Goal: Task Accomplishment & Management: Use online tool/utility

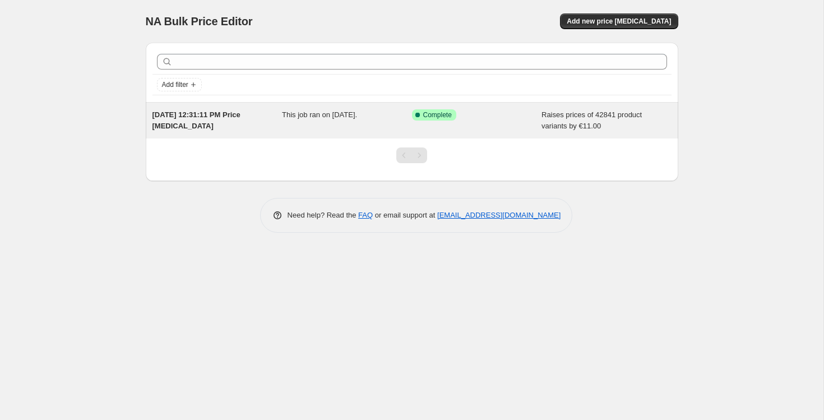
click at [173, 117] on span "[DATE] 12:31:11 PM Price [MEDICAL_DATA]" at bounding box center [197, 120] width 88 height 20
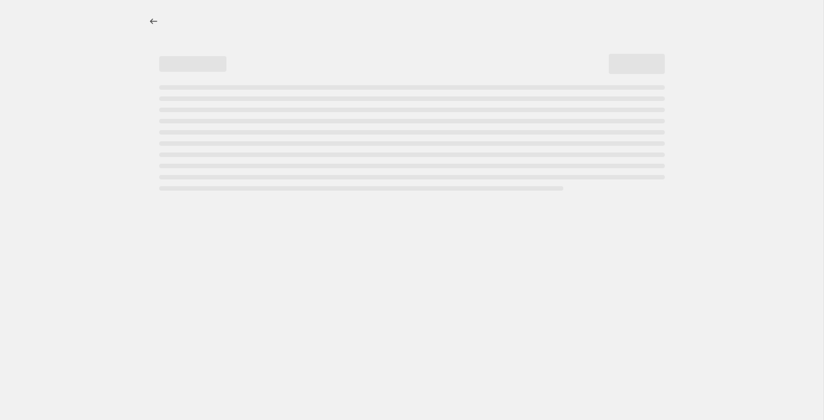
select select "by"
select select "no_change"
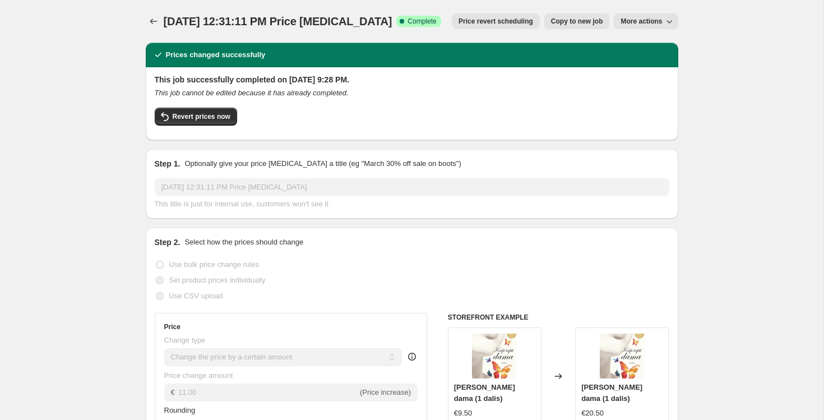
click at [589, 22] on span "Copy to new job" at bounding box center [577, 21] width 52 height 9
select select "by"
select select "no_change"
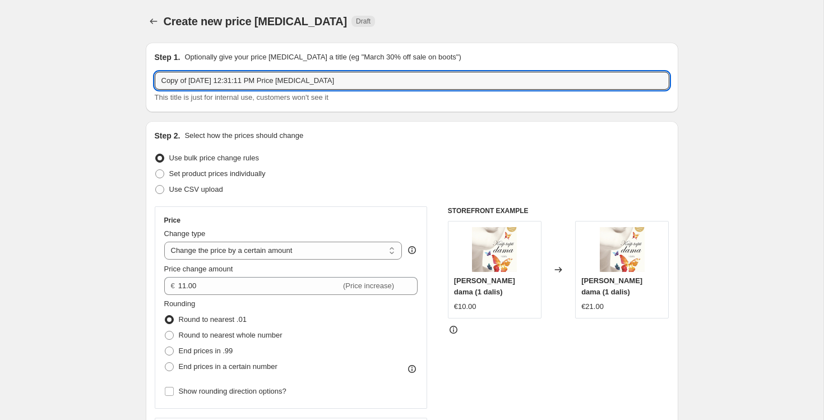
drag, startPoint x: 190, startPoint y: 81, endPoint x: 89, endPoint y: 79, distance: 101.5
click at [181, 79] on input "[DATE] 12:31:11 PM Price [MEDICAL_DATA]" at bounding box center [412, 81] width 515 height 18
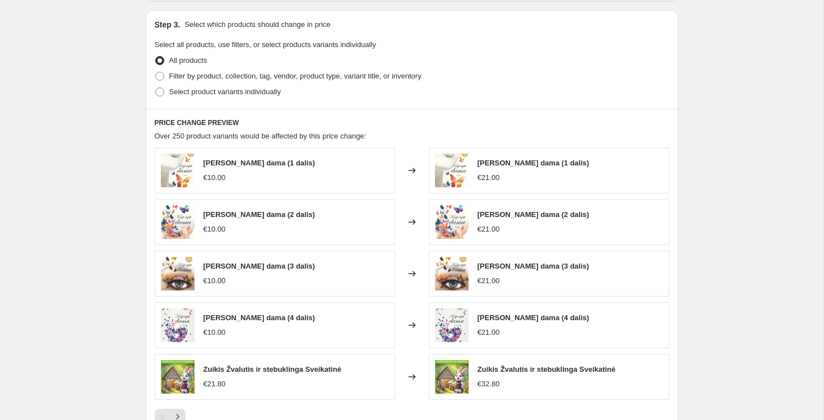
scroll to position [582, 0]
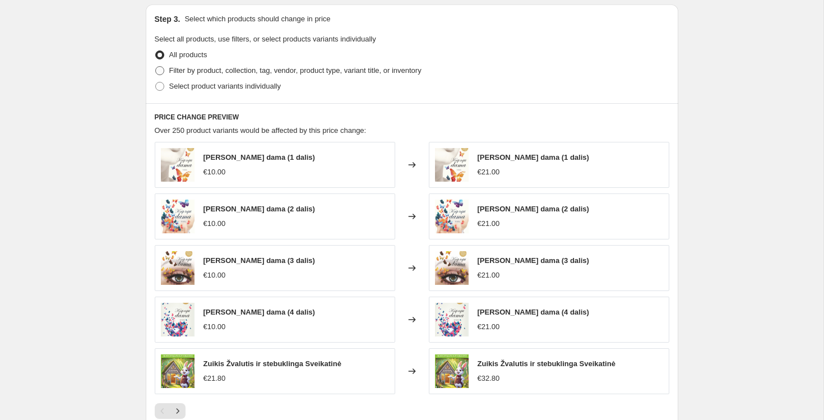
type input "Aug 18, 2025, 12:31:11 PM Price change job"
click at [160, 72] on span at bounding box center [159, 70] width 9 height 9
click at [156, 67] on input "Filter by product, collection, tag, vendor, product type, variant title, or inv…" at bounding box center [155, 66] width 1 height 1
radio input "true"
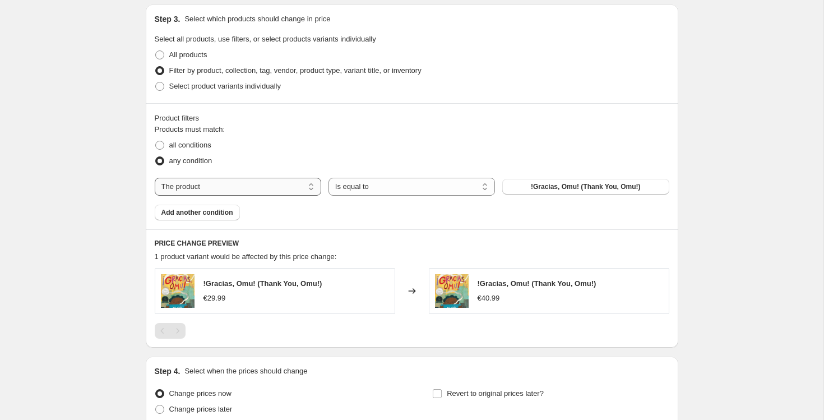
click at [284, 187] on select "The product The product's collection The product's tag The product's vendor The…" at bounding box center [238, 187] width 167 height 18
select select "tag"
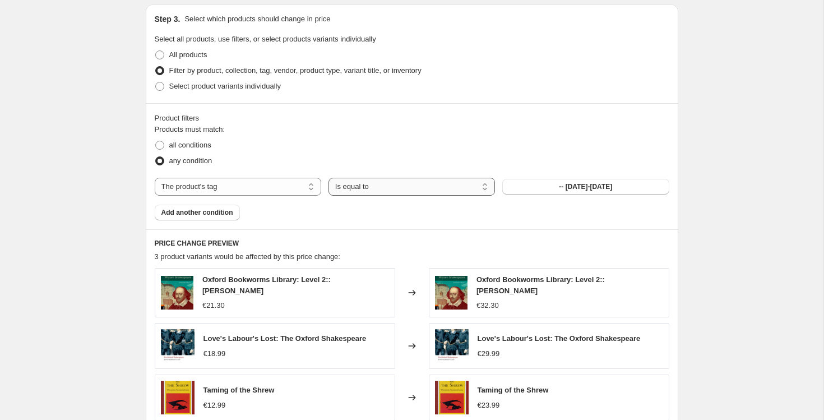
click at [368, 186] on select "Is equal to Is not equal to" at bounding box center [412, 187] width 167 height 18
select select "not_equal"
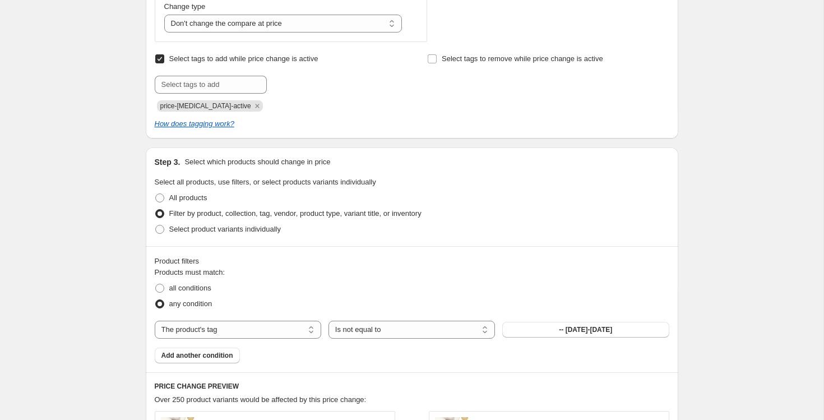
scroll to position [409, 0]
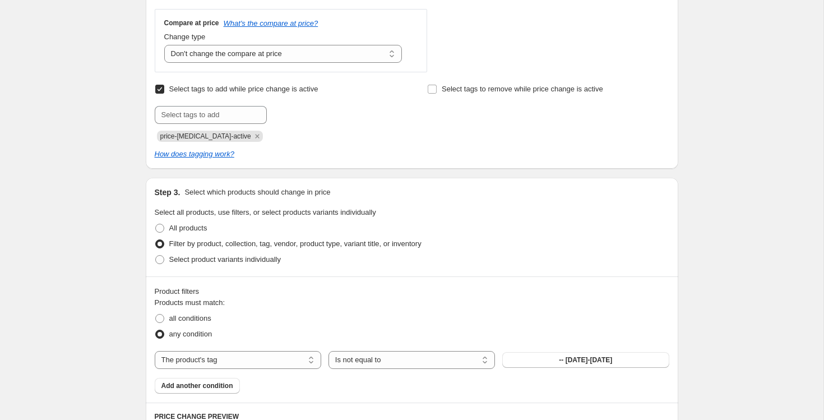
click at [219, 135] on span "price-change-job-active" at bounding box center [205, 136] width 91 height 8
copy span "price-change-job-active"
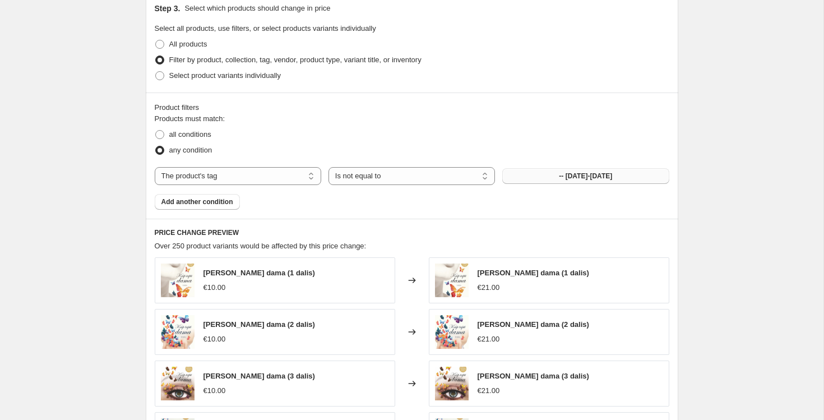
click at [569, 173] on span "-- 1564-1616" at bounding box center [585, 176] width 53 height 9
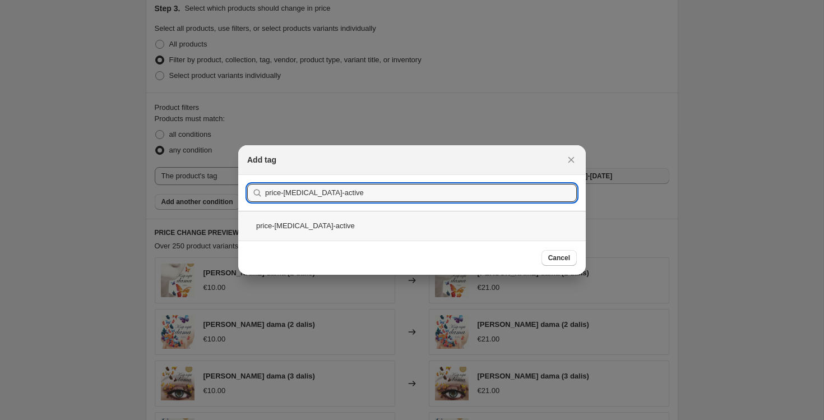
type input "price-change-job-active"
click at [541, 231] on div "price-change-job-active" at bounding box center [412, 226] width 348 height 30
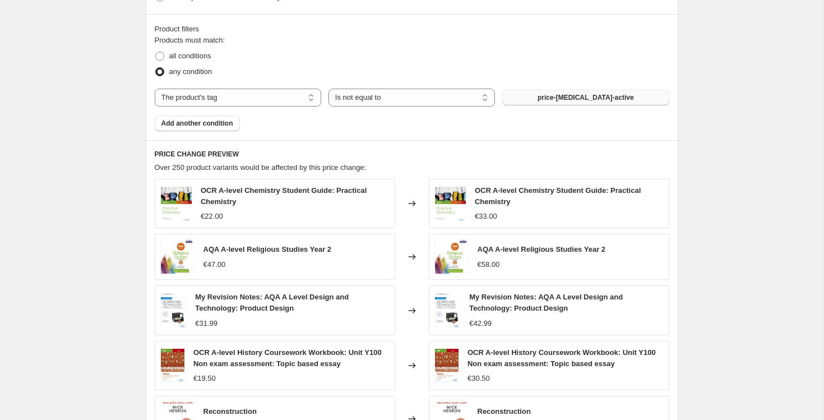
scroll to position [666, 0]
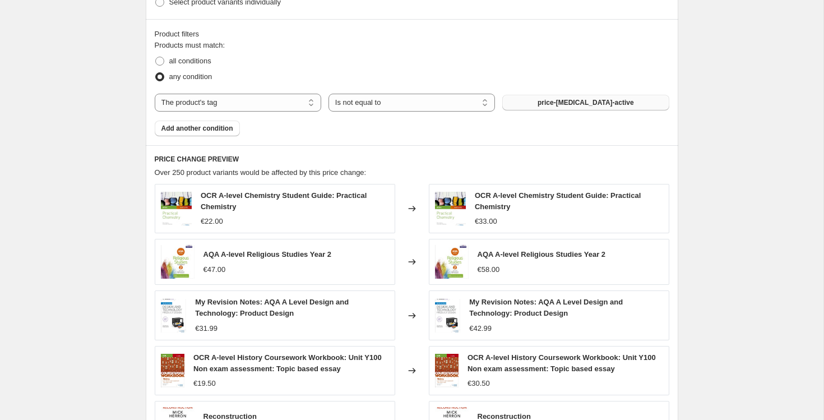
click at [551, 198] on span "OCR A-level Chemistry Student Guide: Practical Chemistry" at bounding box center [558, 201] width 166 height 20
copy span "OCR A-level Chemistry Student Guide: Practical Chemistry"
click at [234, 254] on span "AQA A-level Religious Studies Year 2" at bounding box center [268, 254] width 128 height 8
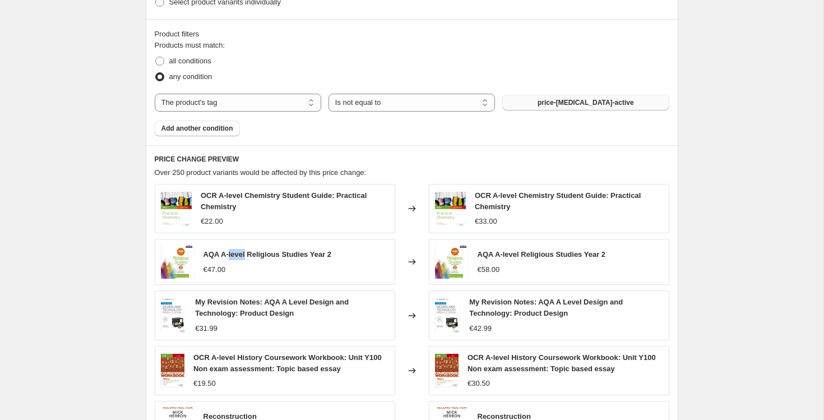
click at [234, 254] on span "AQA A-level Religious Studies Year 2" at bounding box center [268, 254] width 128 height 8
copy span "AQA A-level Religious Studies Year 2"
click at [263, 301] on span "My Revision Notes: AQA A Level Design and Technology: Product Design" at bounding box center [272, 308] width 154 height 20
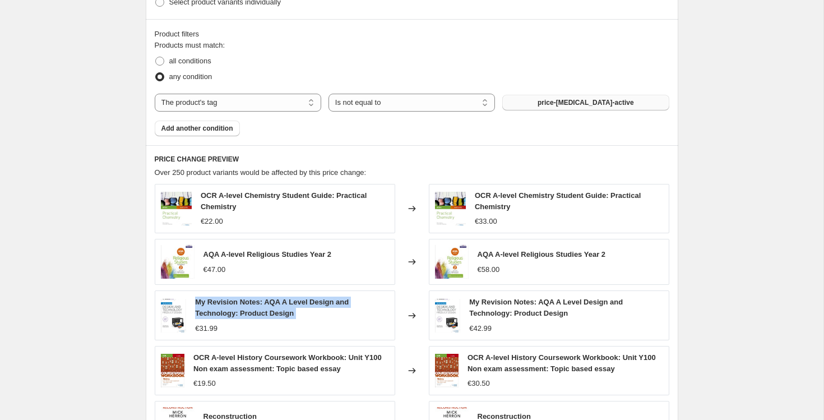
click at [263, 301] on span "My Revision Notes: AQA A Level Design and Technology: Product Design" at bounding box center [272, 308] width 154 height 20
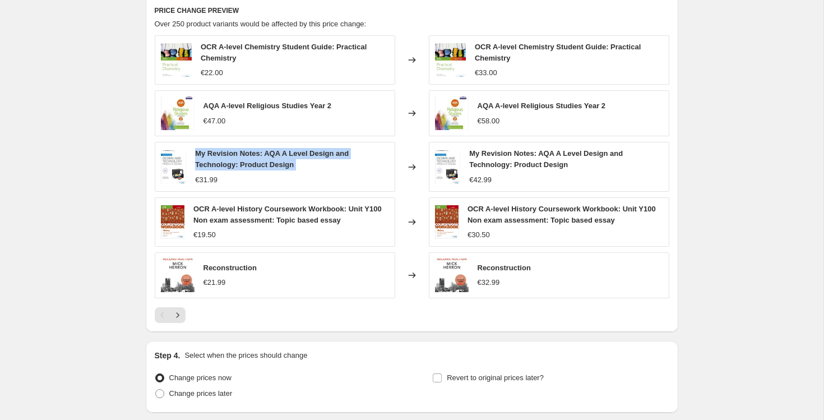
scroll to position [853, 0]
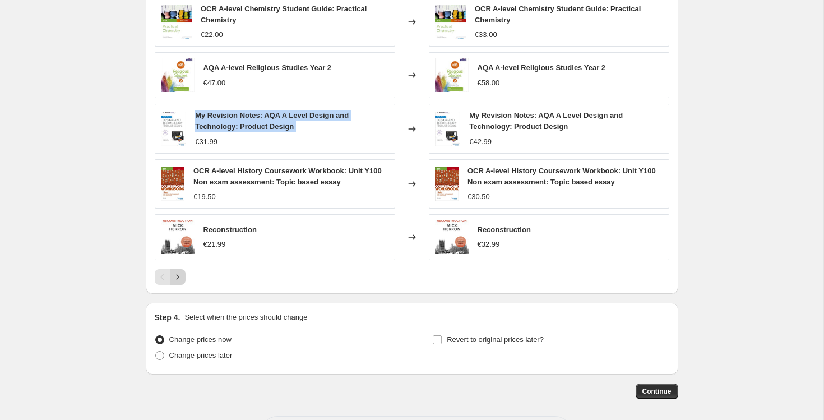
click at [173, 277] on icon "Next" at bounding box center [177, 276] width 11 height 11
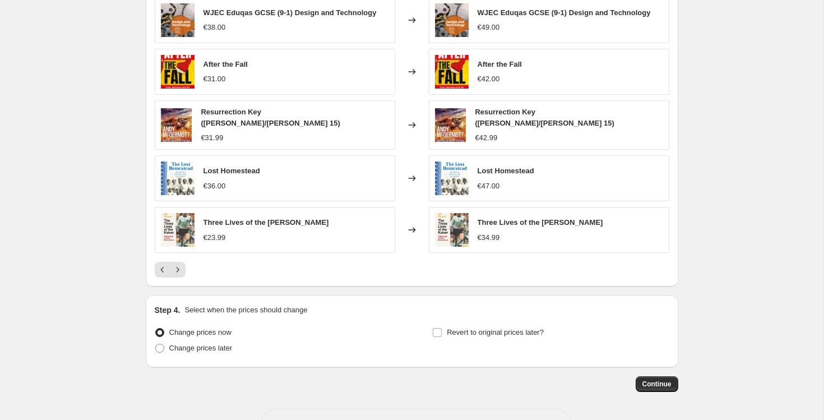
click at [254, 167] on span "Lost Homestead" at bounding box center [232, 171] width 57 height 8
copy span "Lost Homestead"
click at [224, 66] on span "After the Fall" at bounding box center [226, 64] width 44 height 8
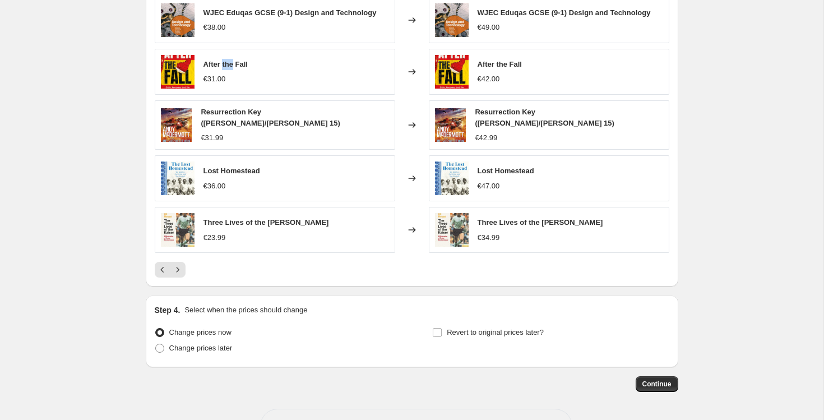
click at [224, 66] on span "After the Fall" at bounding box center [226, 64] width 44 height 8
copy span "After the Fall"
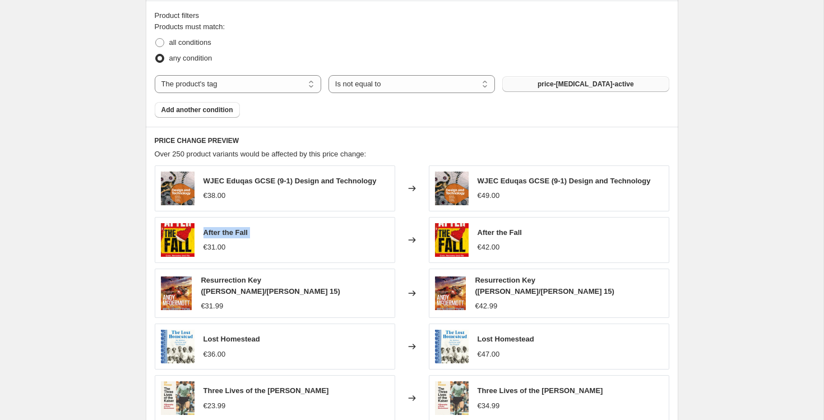
scroll to position [672, 0]
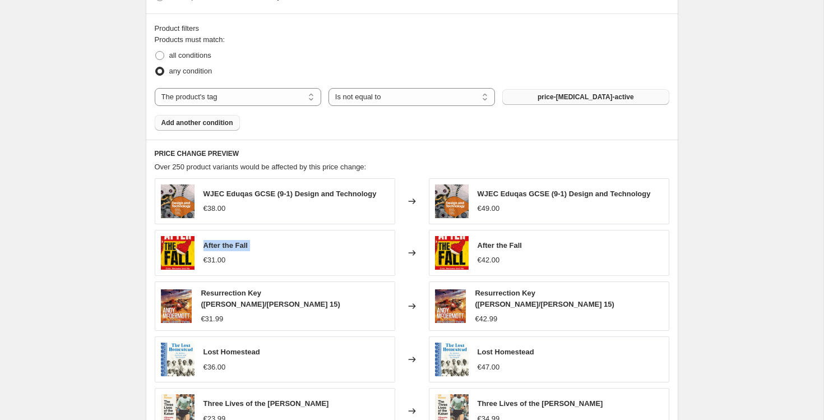
click at [197, 127] on button "Add another condition" at bounding box center [197, 123] width 85 height 16
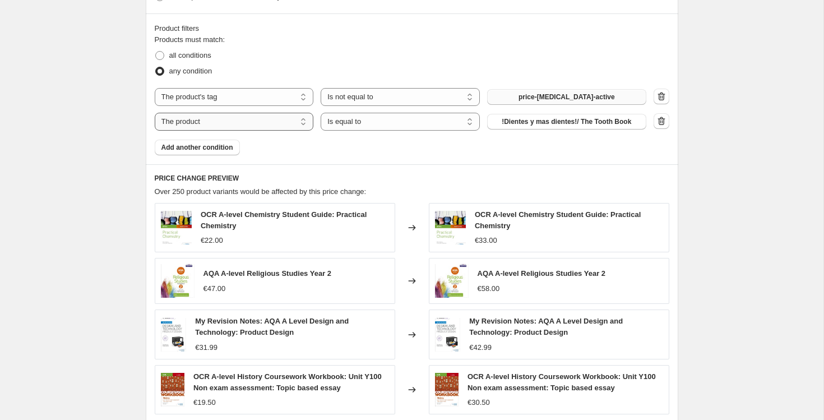
click at [224, 124] on select "The product The product's collection The product's tag The product's vendor The…" at bounding box center [234, 122] width 159 height 18
select select "tag"
click at [355, 122] on select "Is equal to Is not equal to" at bounding box center [400, 122] width 159 height 18
select select "not_equal"
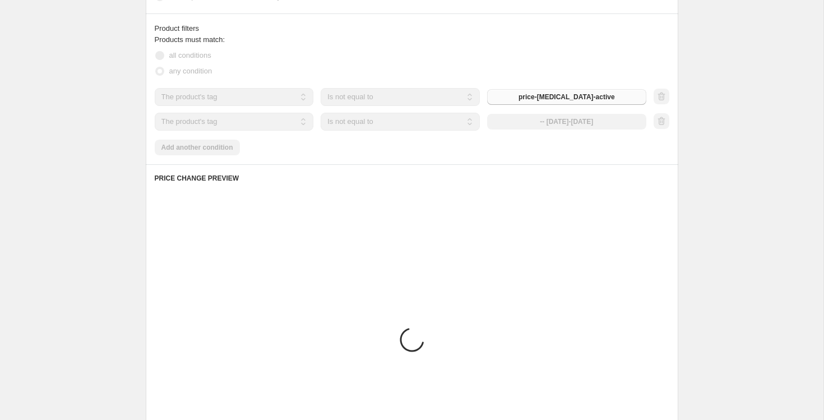
click at [555, 122] on div "-- 1564-1616" at bounding box center [566, 122] width 159 height 16
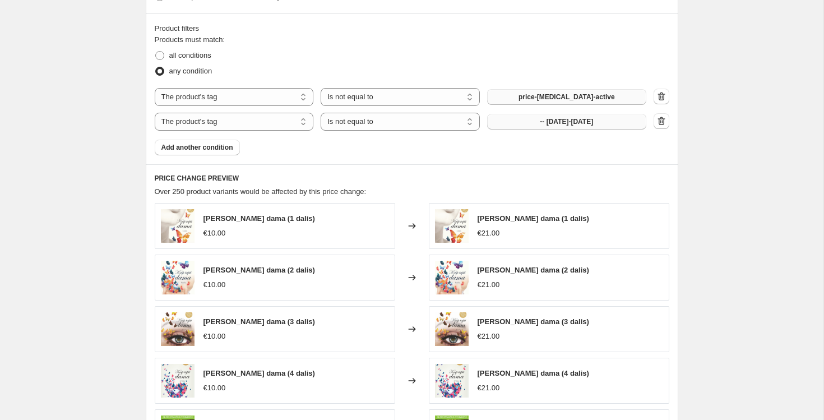
click at [542, 123] on button "-- 1564-1616" at bounding box center [566, 122] width 159 height 16
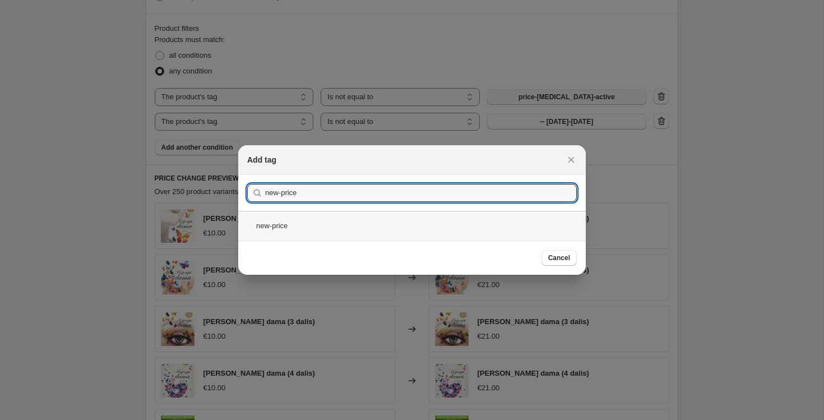
type input "new-price"
click at [431, 225] on div "new-price" at bounding box center [412, 226] width 348 height 30
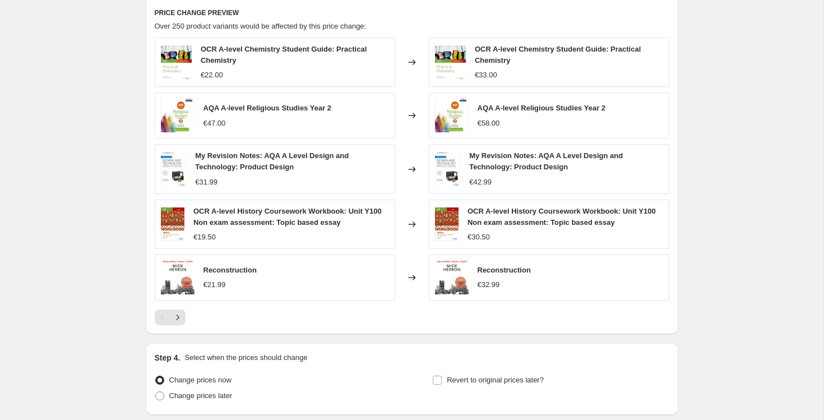
scroll to position [838, 0]
click at [326, 49] on span "OCR A-level Chemistry Student Guide: Practical Chemistry" at bounding box center [284, 54] width 166 height 20
copy span "OCR A-level Chemistry Student Guide: Practical Chemistry"
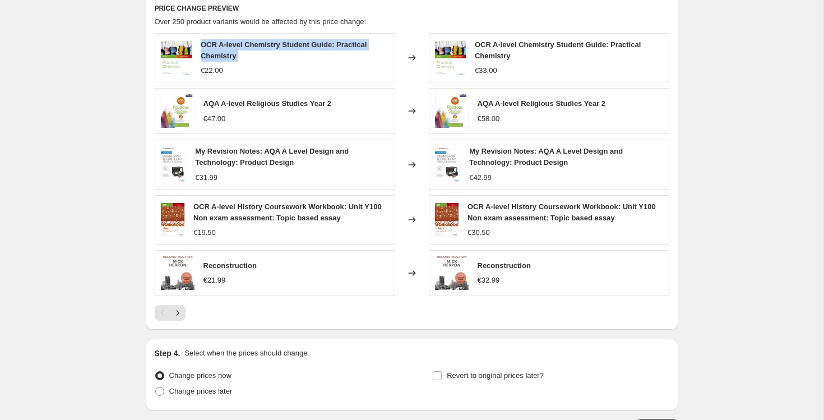
scroll to position [925, 0]
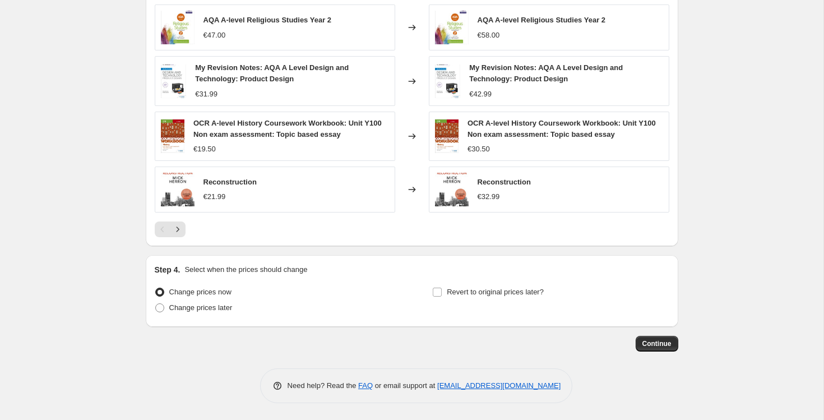
click at [285, 21] on span "AQA A-level Religious Studies Year 2" at bounding box center [268, 20] width 128 height 8
copy span "AQA A-level Religious Studies Year 2"
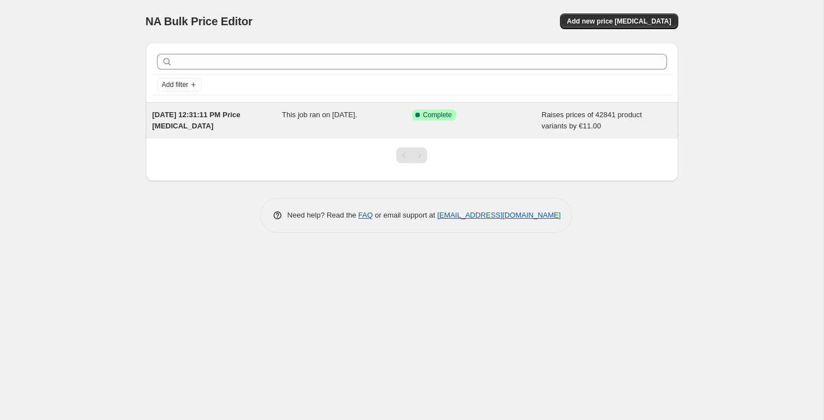
click at [465, 127] on div "Success Complete Complete" at bounding box center [477, 120] width 130 height 22
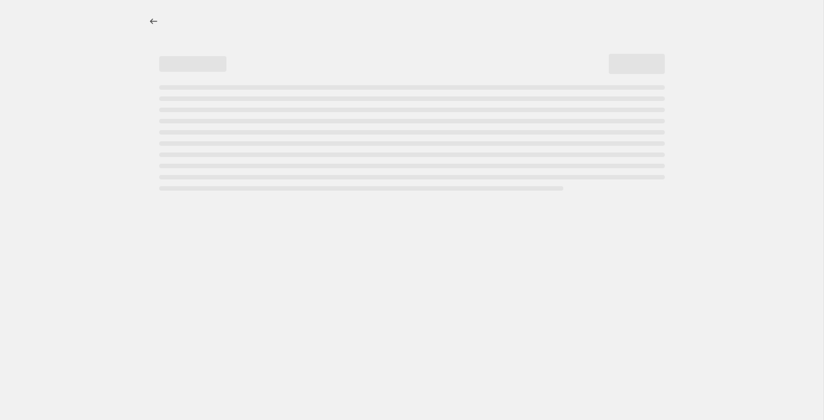
select select "by"
select select "no_change"
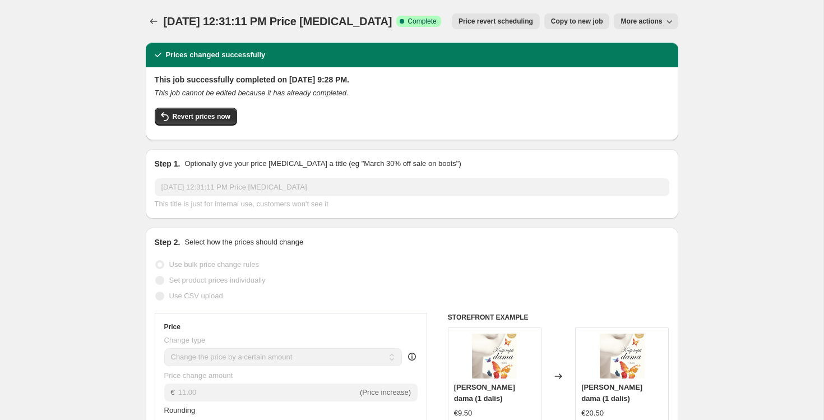
click at [573, 25] on span "Copy to new job" at bounding box center [577, 21] width 52 height 9
select select "by"
select select "no_change"
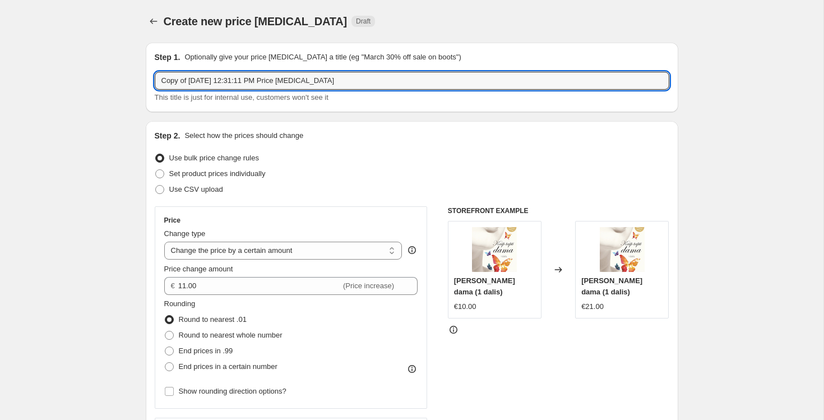
drag, startPoint x: 191, startPoint y: 84, endPoint x: 113, endPoint y: 86, distance: 77.4
click at [182, 84] on input "[DATE] 12:31:11 PM Price [MEDICAL_DATA]" at bounding box center [412, 81] width 515 height 18
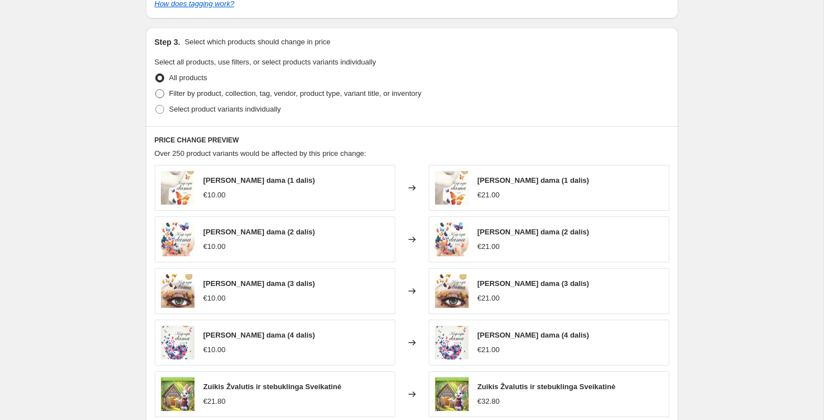
scroll to position [552, 0]
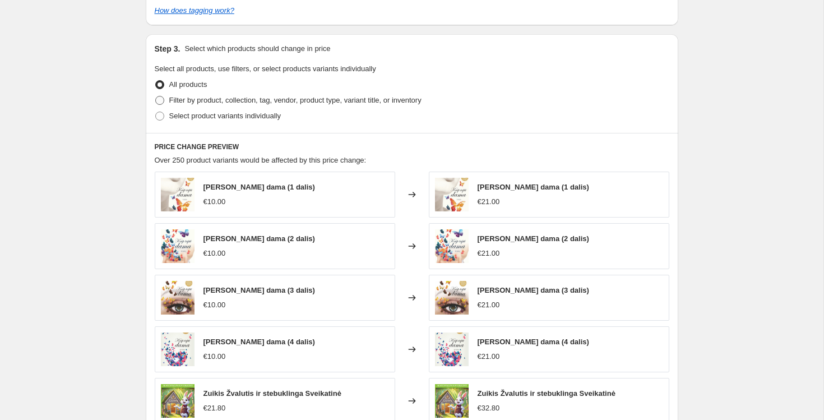
type input "[DATE] 12:31:11 PM Price [MEDICAL_DATA]"
click at [256, 100] on span "Filter by product, collection, tag, vendor, product type, variant title, or inv…" at bounding box center [295, 100] width 252 height 8
click at [156, 96] on input "Filter by product, collection, tag, vendor, product type, variant title, or inv…" at bounding box center [155, 96] width 1 height 1
radio input "true"
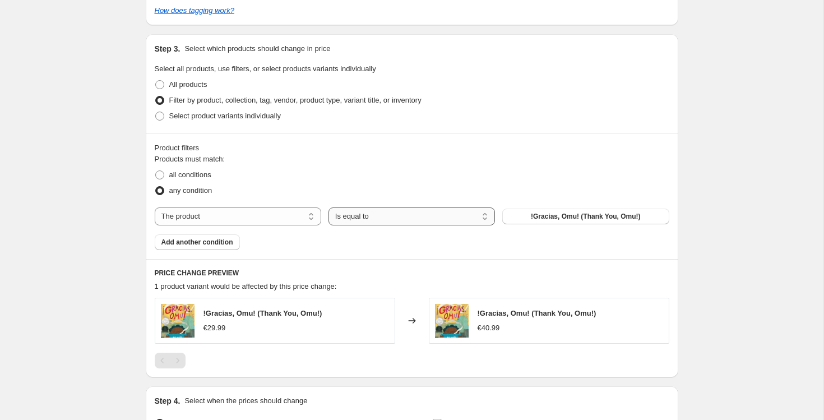
click at [391, 208] on select "Is equal to Is not equal to" at bounding box center [412, 217] width 167 height 18
select select "not_equal"
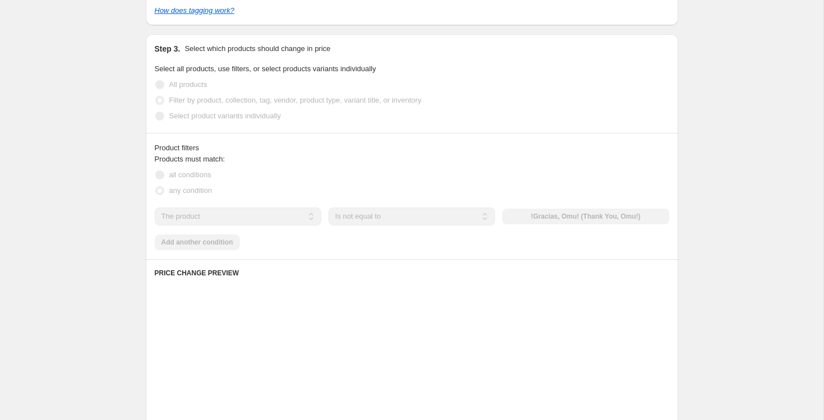
click at [542, 201] on div "Products must match: all conditions any condition The product The product's col…" at bounding box center [412, 202] width 515 height 96
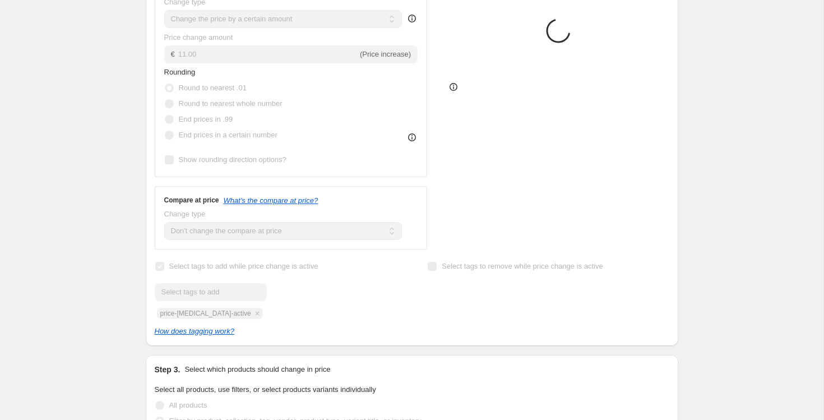
scroll to position [0, 0]
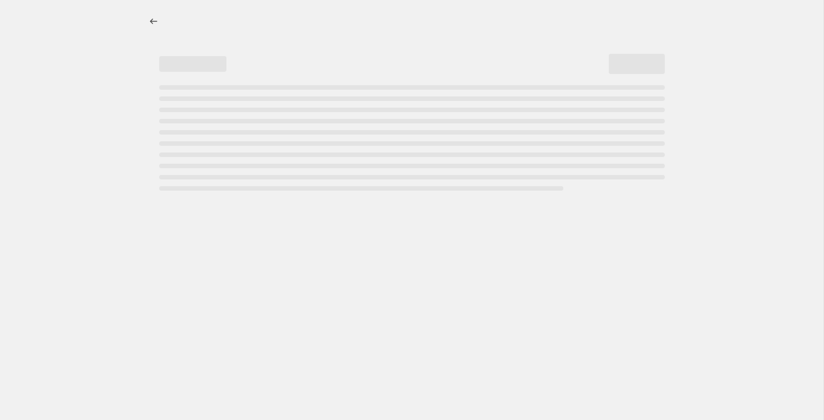
select select "percentage"
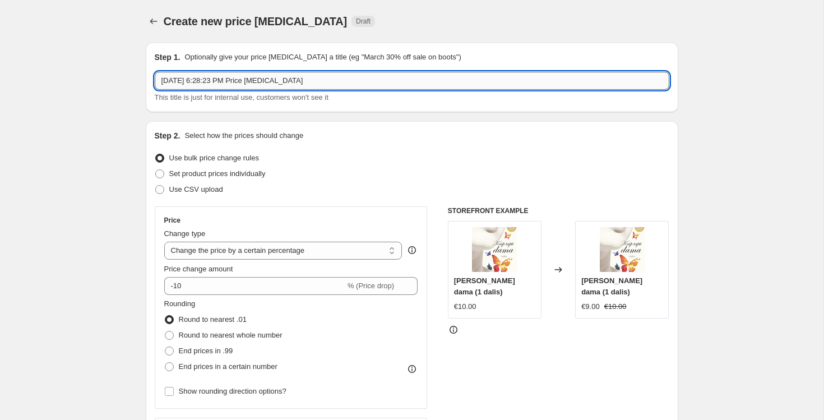
click at [216, 82] on input "Aug 18, 2025, 6:28:23 PM Price change job" at bounding box center [412, 81] width 515 height 18
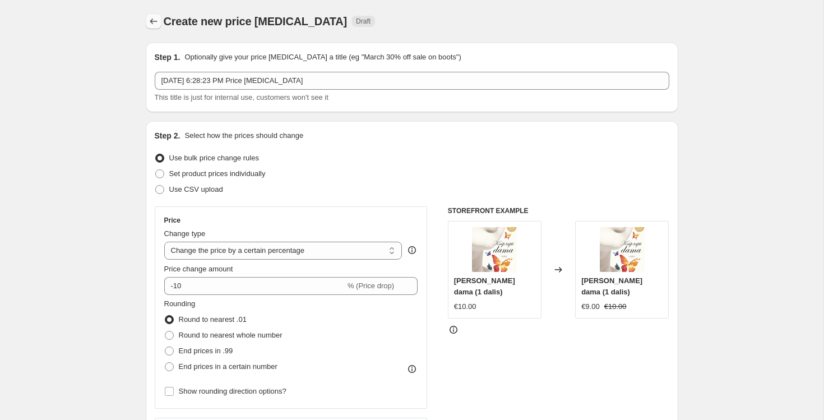
click at [149, 24] on icon "Price change jobs" at bounding box center [153, 21] width 11 height 11
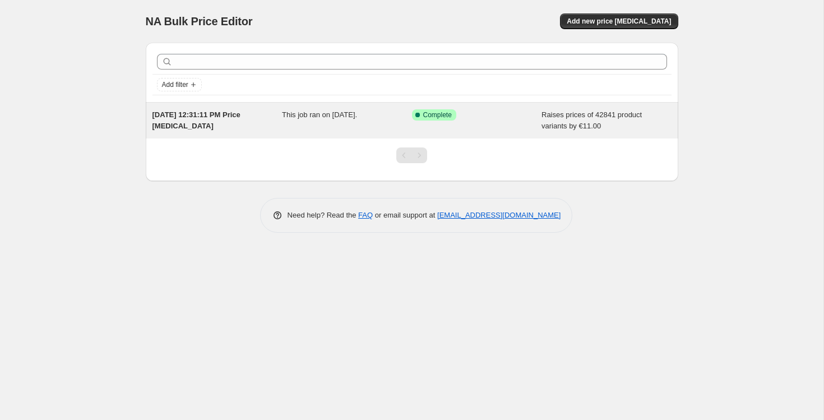
click at [301, 125] on div "This job ran on [DATE]." at bounding box center [347, 120] width 130 height 22
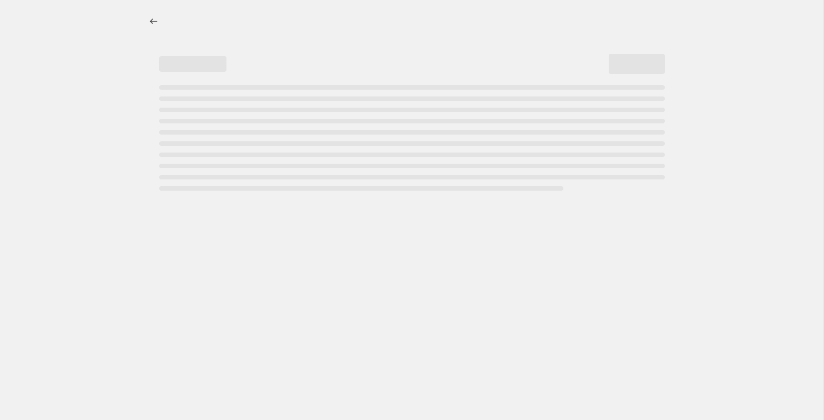
select select "by"
select select "no_change"
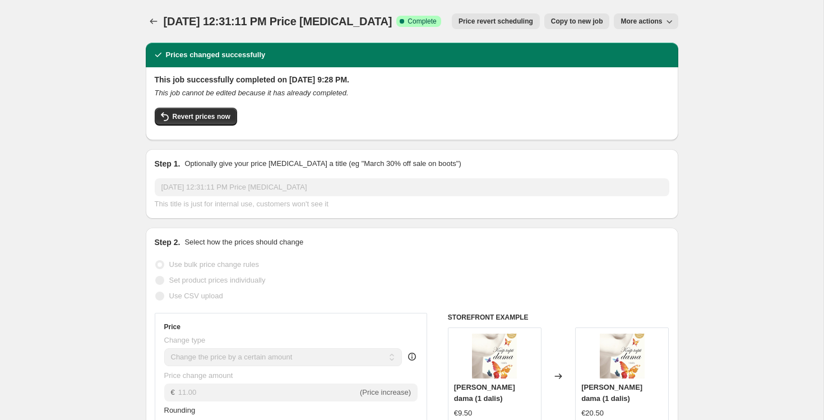
click at [560, 21] on span "Copy to new job" at bounding box center [577, 21] width 52 height 9
select select "by"
select select "no_change"
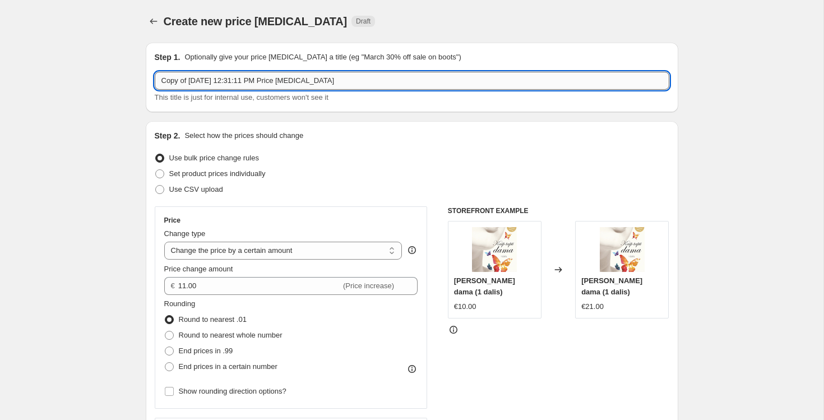
click at [384, 84] on input "Copy of [DATE] 12:31:11 PM Price [MEDICAL_DATA]" at bounding box center [412, 81] width 515 height 18
paste input "Aug 18, 2025, 6:28:23"
type input "Aug 18, 2025, 6:28:23 PM Price change job"
click at [153, 23] on icon "Price change jobs" at bounding box center [153, 21] width 11 height 11
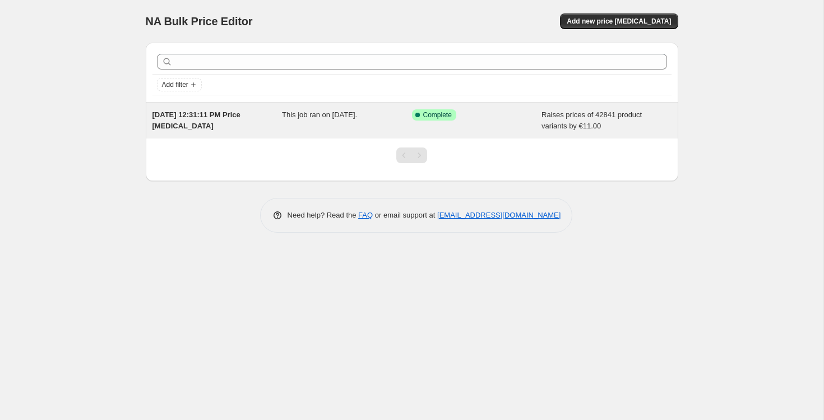
click at [241, 117] on span "[DATE] 12:31:11 PM Price [MEDICAL_DATA]" at bounding box center [197, 120] width 88 height 20
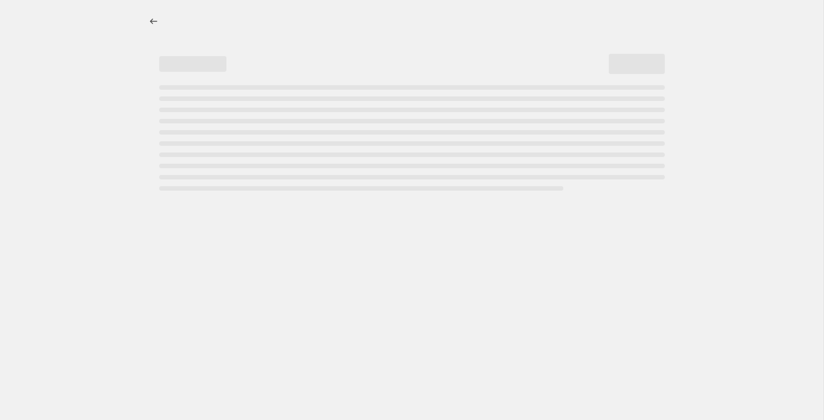
select select "by"
select select "no_change"
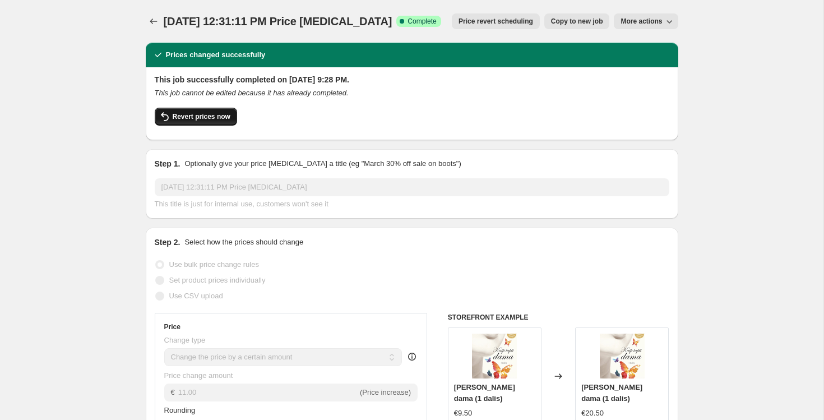
click at [197, 113] on span "Revert prices now" at bounding box center [202, 116] width 58 height 9
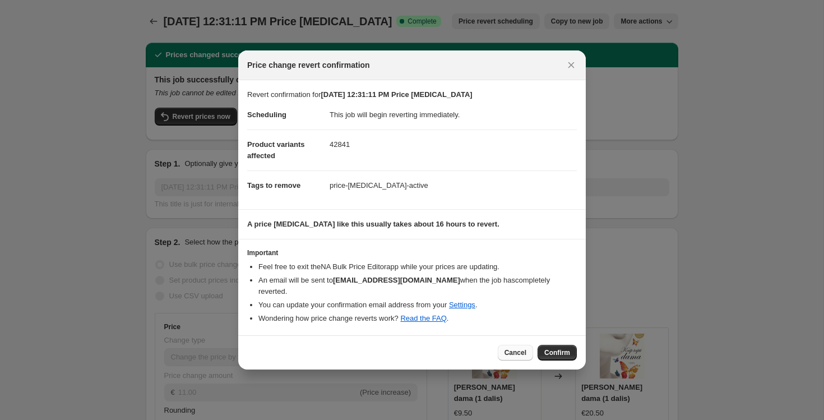
click at [510, 348] on span "Cancel" at bounding box center [516, 352] width 22 height 9
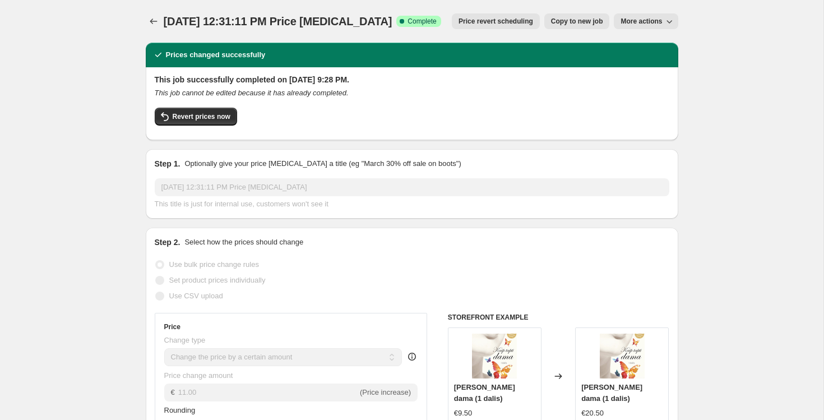
click at [567, 25] on span "Copy to new job" at bounding box center [577, 21] width 52 height 9
select select "by"
select select "no_change"
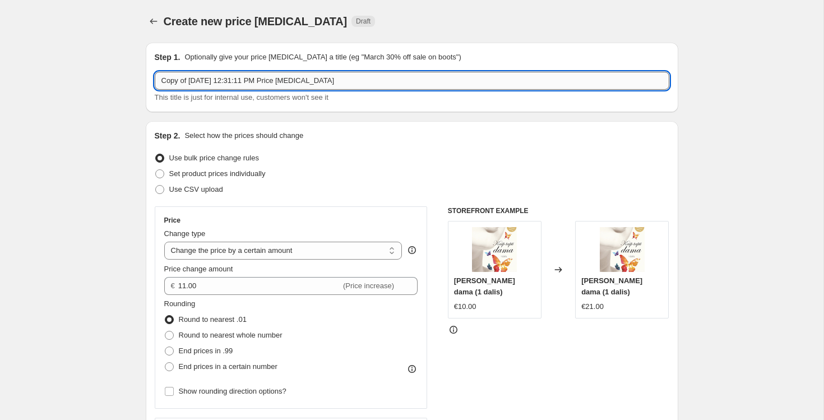
click at [282, 79] on input "Copy of Aug 3, 2025, 12:31:11 PM Price change job" at bounding box center [412, 81] width 515 height 18
paste input "Aug 18, 2025, 6:28:23"
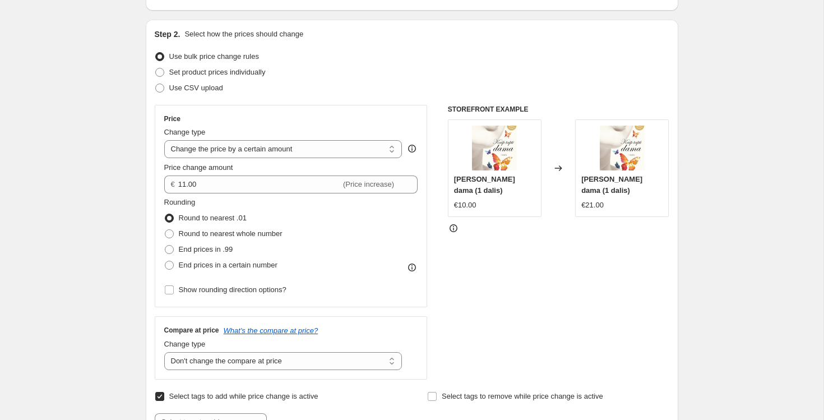
scroll to position [121, 0]
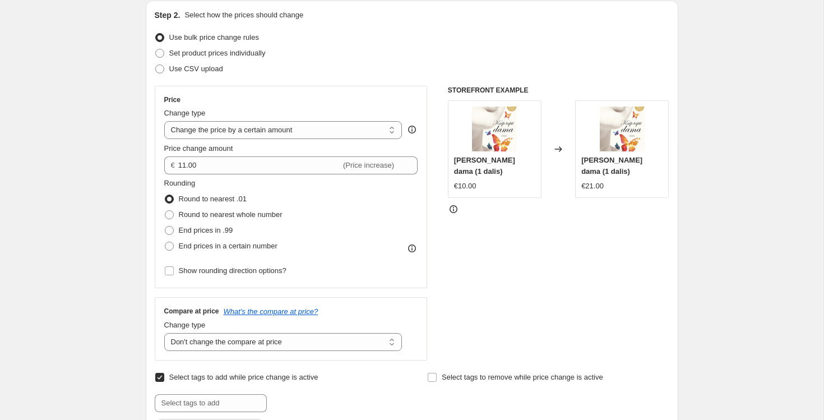
type input "Aug 18, 2025, 6:28:23 PM Price change job"
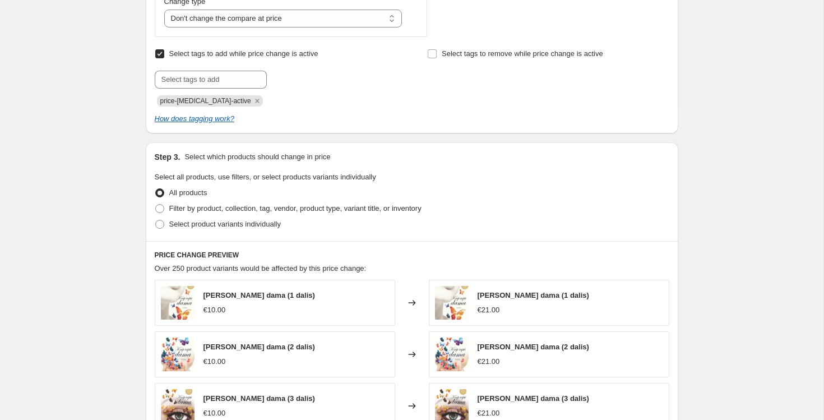
scroll to position [456, 0]
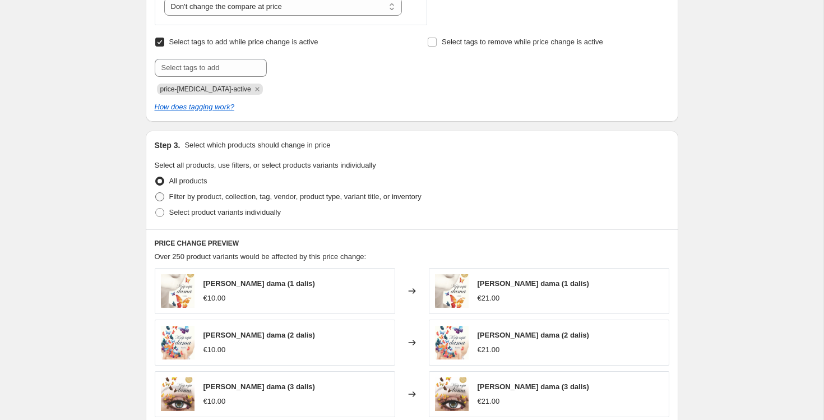
click at [214, 196] on span "Filter by product, collection, tag, vendor, product type, variant title, or inv…" at bounding box center [295, 196] width 252 height 8
click at [156, 193] on input "Filter by product, collection, tag, vendor, product type, variant title, or inv…" at bounding box center [155, 192] width 1 height 1
radio input "true"
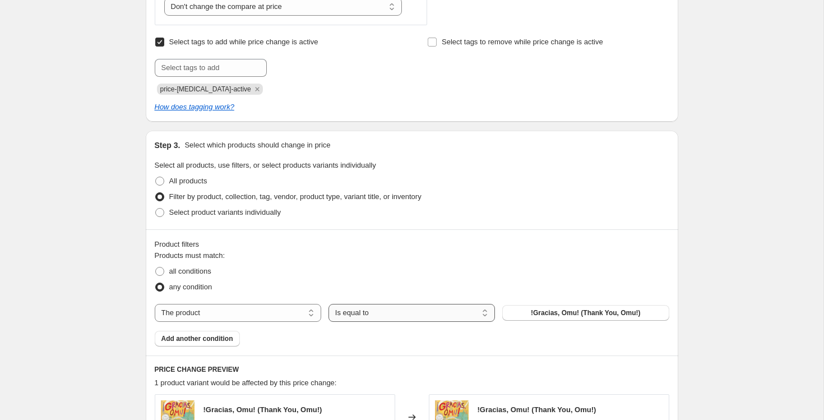
click at [342, 305] on select "Is equal to Is not equal to" at bounding box center [412, 313] width 167 height 18
select select "not_equal"
click at [554, 313] on span "!Gracias, Omu! (Thank You, Omu!)" at bounding box center [586, 312] width 110 height 9
click at [390, 308] on select "Is equal to Is not equal to" at bounding box center [412, 313] width 167 height 18
click at [270, 307] on select "The product The product's collection The product's tag The product's vendor The…" at bounding box center [238, 313] width 167 height 18
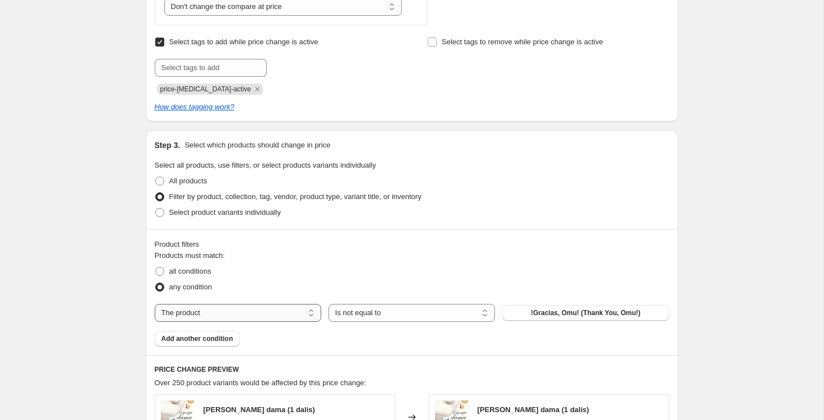
select select "tag"
click at [540, 320] on button "-- 1564-1616" at bounding box center [586, 313] width 167 height 16
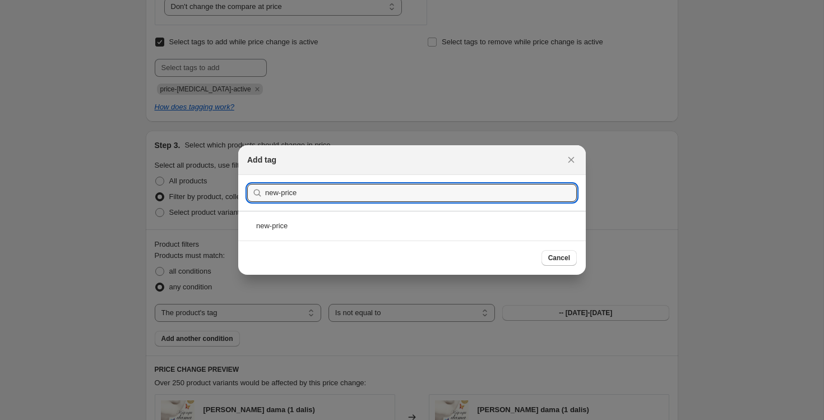
type input "new-price"
click at [402, 237] on div "new-price" at bounding box center [412, 226] width 348 height 30
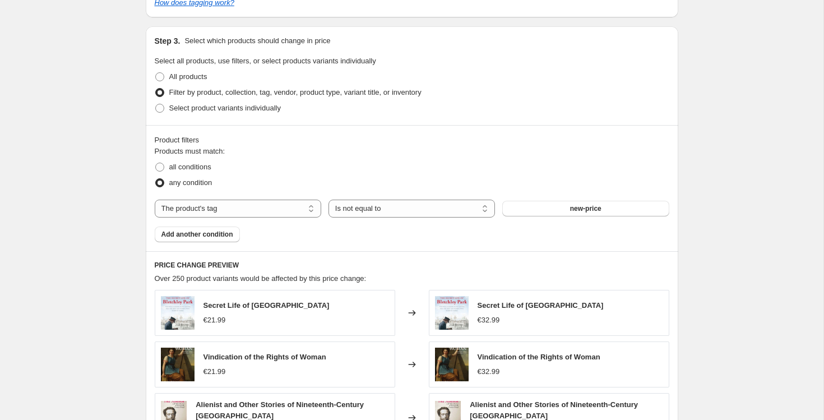
scroll to position [619, 0]
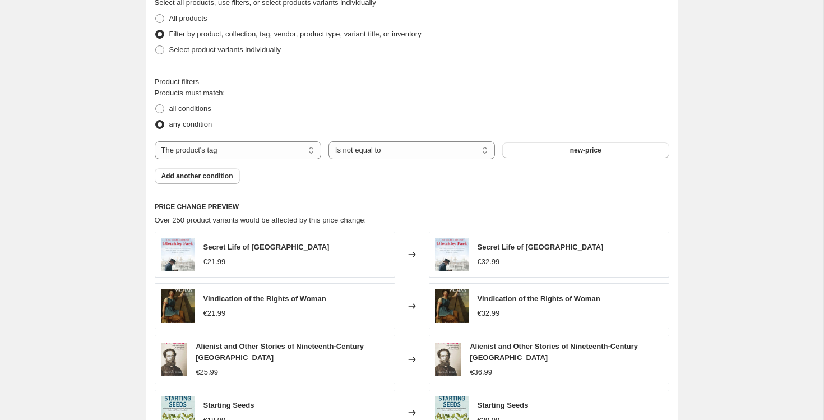
click at [281, 247] on span "Secret Life of Bletchley Park" at bounding box center [267, 247] width 126 height 8
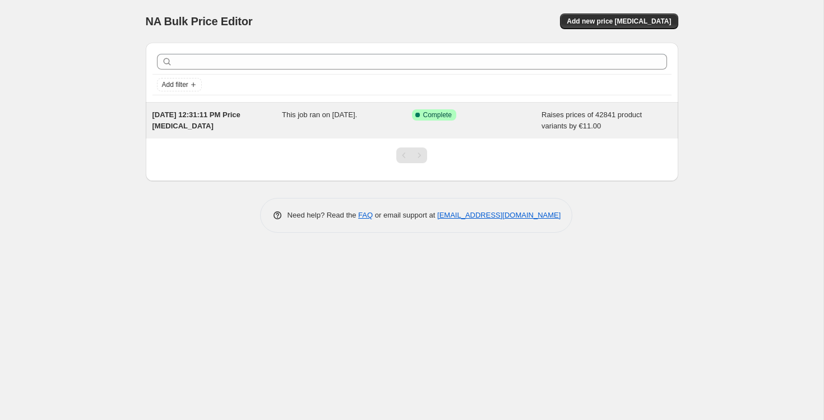
click at [256, 122] on div "[DATE] 12:31:11 PM Price [MEDICAL_DATA]" at bounding box center [218, 120] width 130 height 22
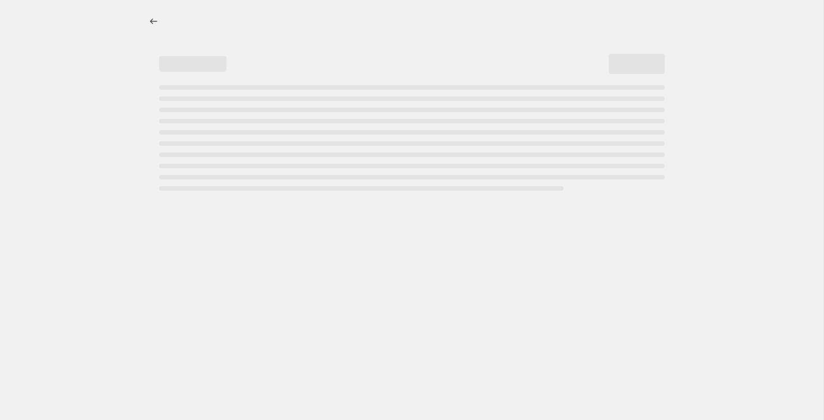
select select "by"
select select "no_change"
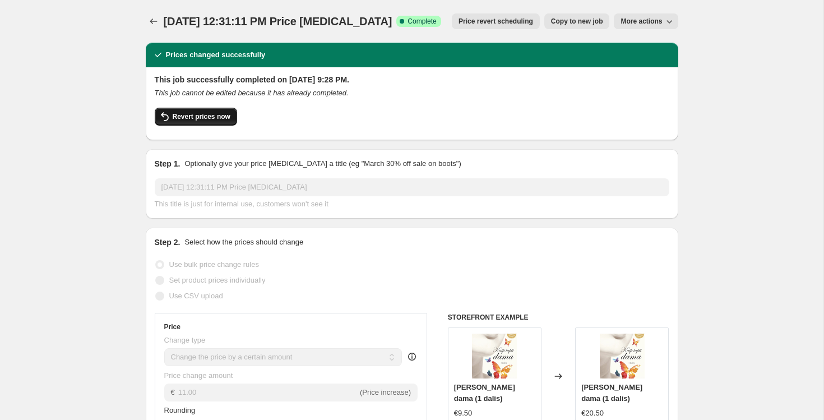
click at [222, 121] on span "Revert prices now" at bounding box center [202, 116] width 58 height 9
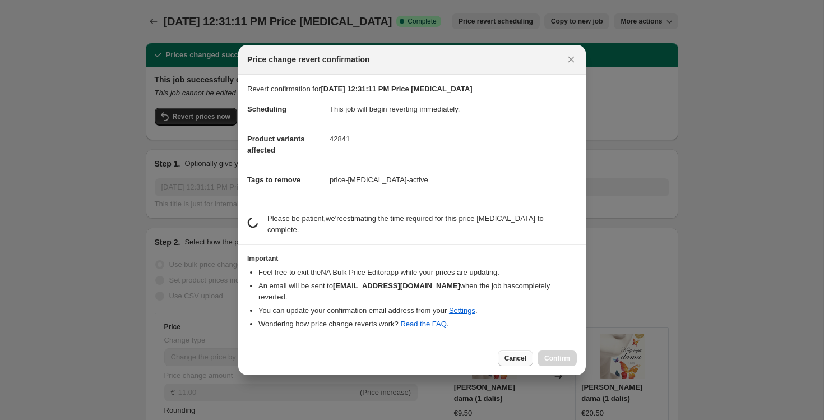
click at [515, 354] on span "Cancel" at bounding box center [516, 358] width 22 height 9
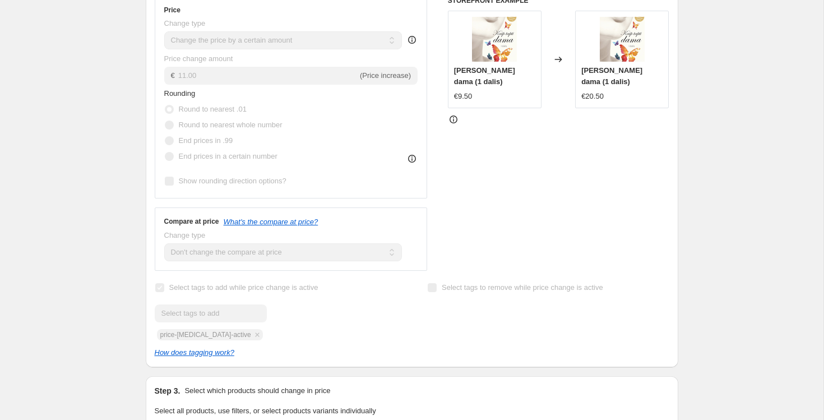
scroll to position [362, 0]
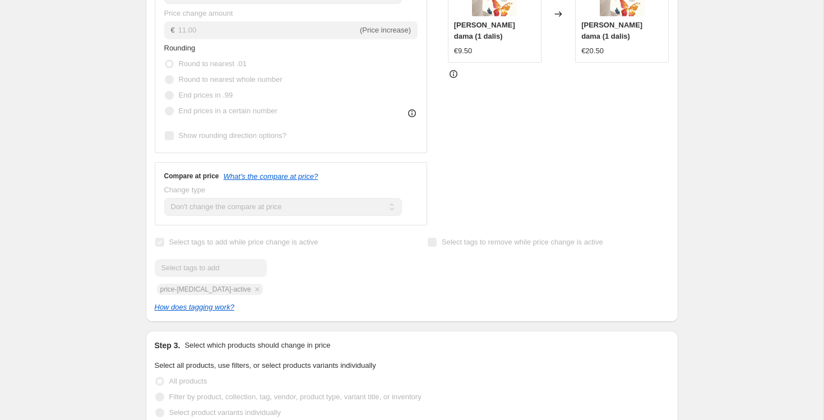
click at [218, 291] on div "Submit price-change-job-active" at bounding box center [276, 277] width 242 height 36
copy span "price-change-job-active"
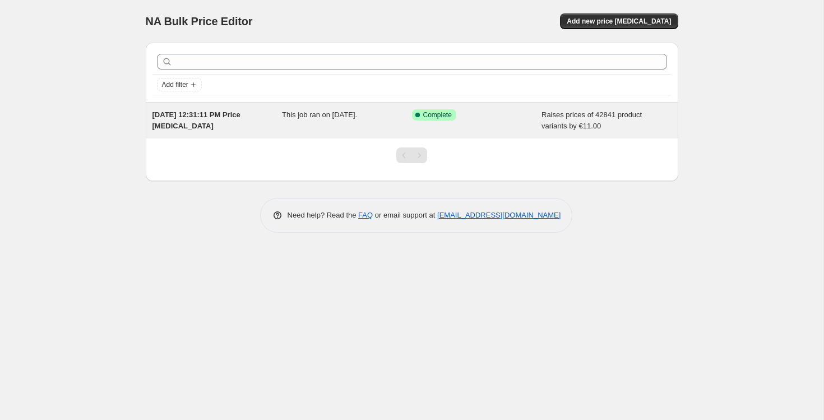
click at [199, 131] on div "[DATE] 12:31:11 PM Price [MEDICAL_DATA]" at bounding box center [218, 120] width 130 height 22
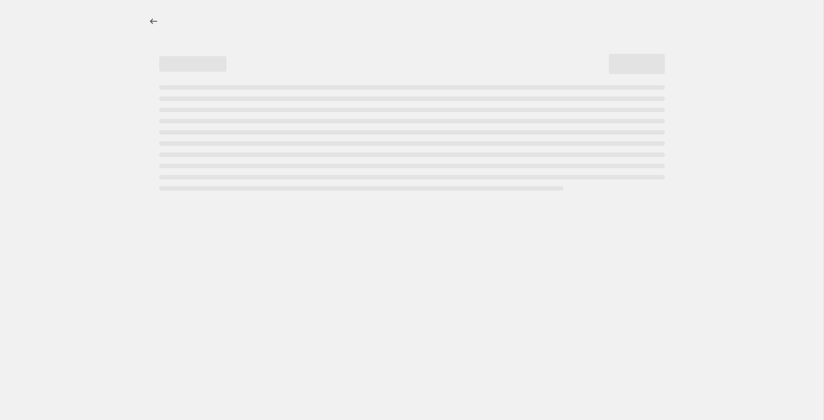
select select "by"
select select "no_change"
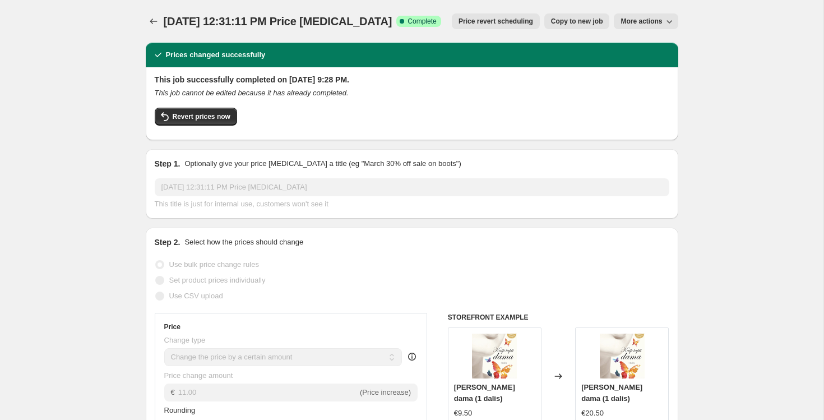
click at [561, 25] on span "Copy to new job" at bounding box center [577, 21] width 52 height 9
select select "by"
select select "no_change"
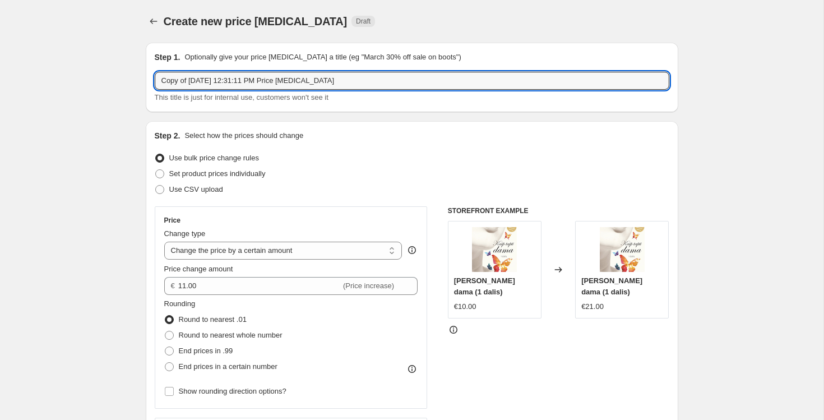
drag, startPoint x: 191, startPoint y: 85, endPoint x: 109, endPoint y: 81, distance: 82.5
click at [181, 82] on input "[DATE] 12:31:11 PM Price [MEDICAL_DATA]" at bounding box center [412, 81] width 515 height 18
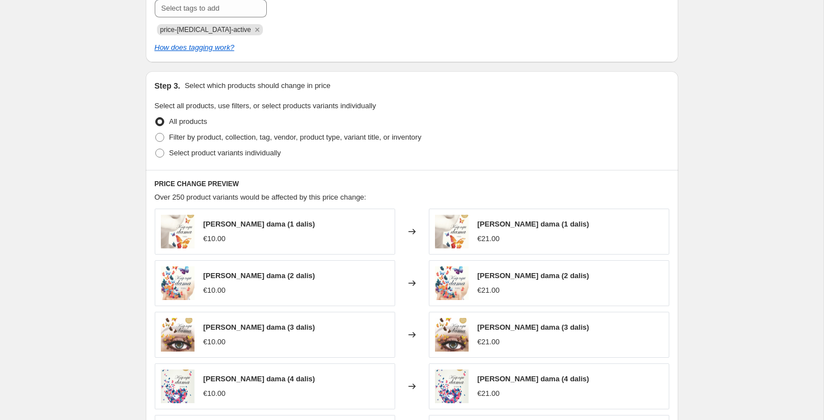
scroll to position [518, 0]
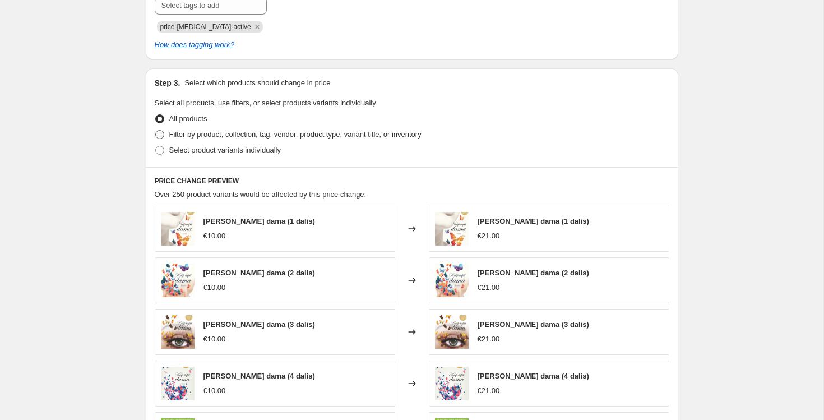
type input "[DATE] 12:31:11 PM Price [MEDICAL_DATA]"
click at [289, 137] on span "Filter by product, collection, tag, vendor, product type, variant title, or inv…" at bounding box center [295, 134] width 252 height 8
click at [156, 131] on input "Filter by product, collection, tag, vendor, product type, variant title, or inv…" at bounding box center [155, 130] width 1 height 1
radio input "true"
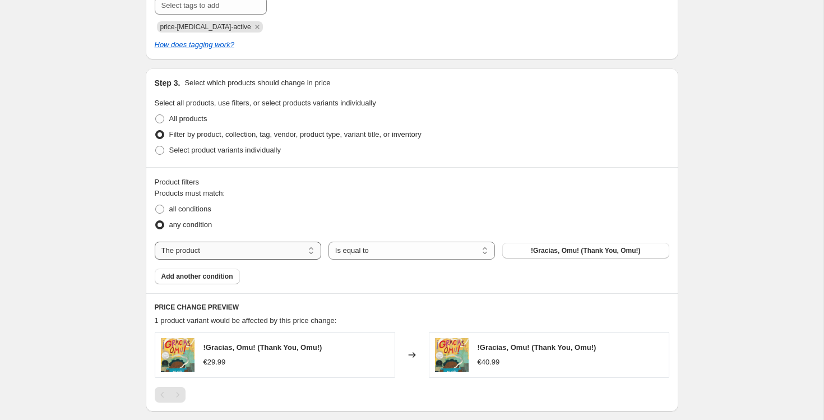
click at [275, 255] on select "The product The product's collection The product's tag The product's vendor The…" at bounding box center [238, 251] width 167 height 18
click at [195, 208] on span "all conditions" at bounding box center [190, 209] width 42 height 8
click at [156, 205] on input "all conditions" at bounding box center [155, 205] width 1 height 1
radio input "true"
click at [245, 252] on select "The product The product's collection The product's tag The product's vendor The…" at bounding box center [238, 251] width 167 height 18
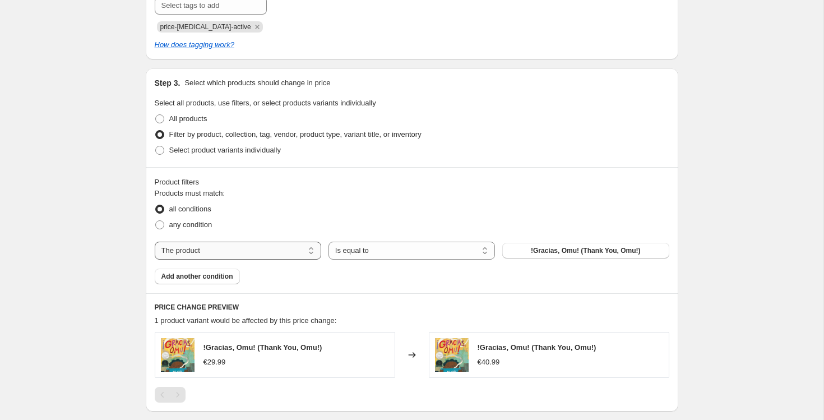
select select "tag"
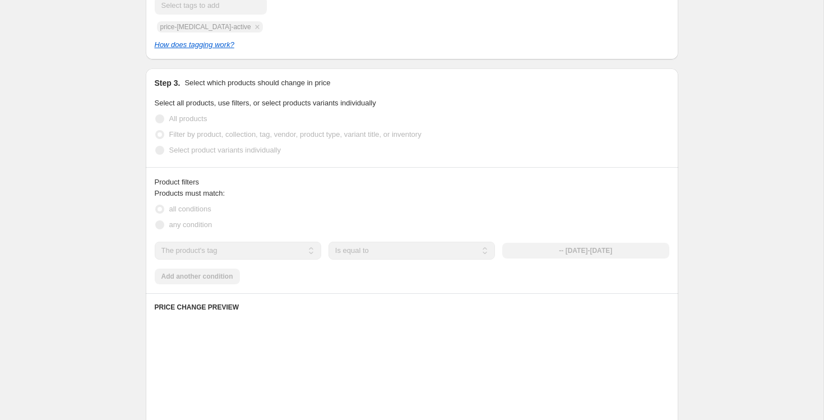
click at [419, 252] on select "Is equal to Is not equal to" at bounding box center [412, 251] width 167 height 18
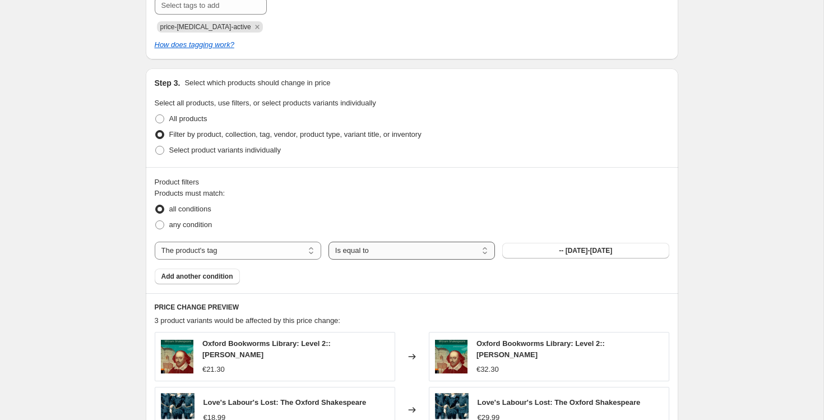
select select "not_equal"
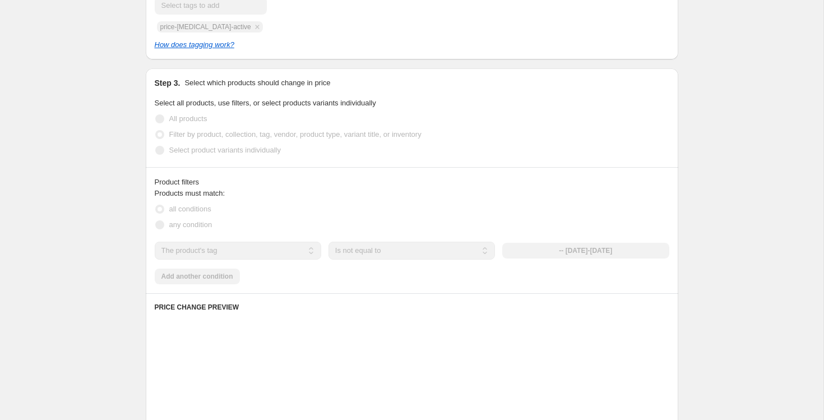
click at [586, 253] on div "-- 1564-1616" at bounding box center [586, 251] width 167 height 16
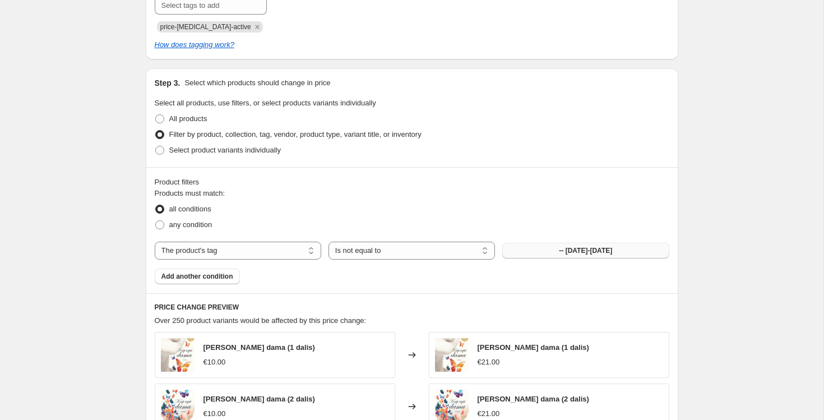
click at [589, 251] on span "-- 1564-1616" at bounding box center [585, 250] width 53 height 9
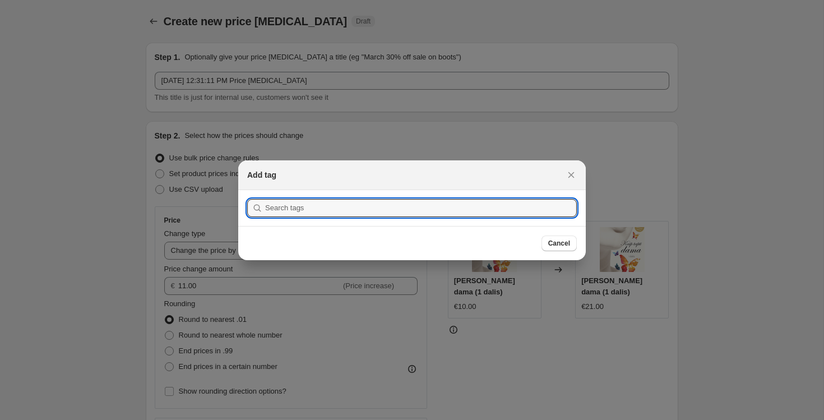
scroll to position [0, 0]
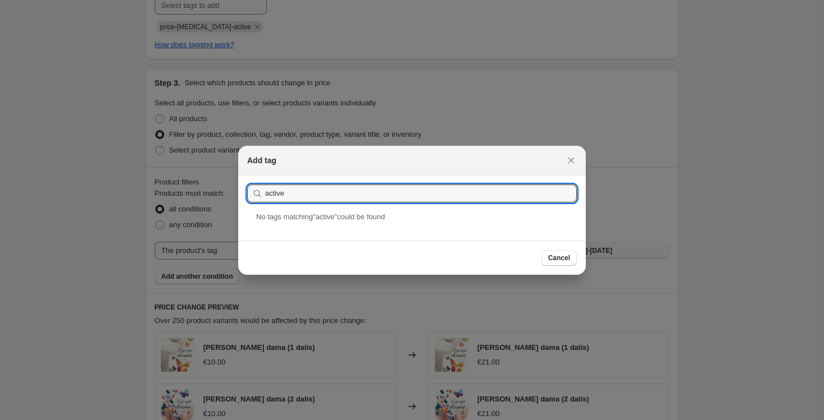
paste input "price-[MEDICAL_DATA]-active"
paste input ":r44:"
type input "price-change-job-active"
click at [376, 231] on div "price-change-job-active" at bounding box center [412, 226] width 348 height 30
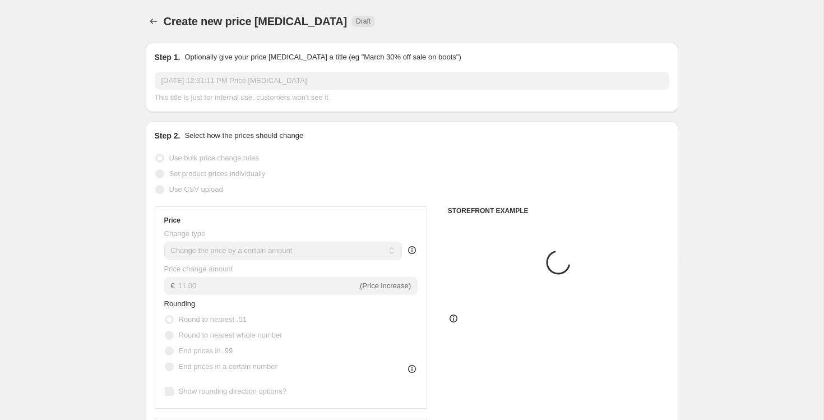
scroll to position [518, 0]
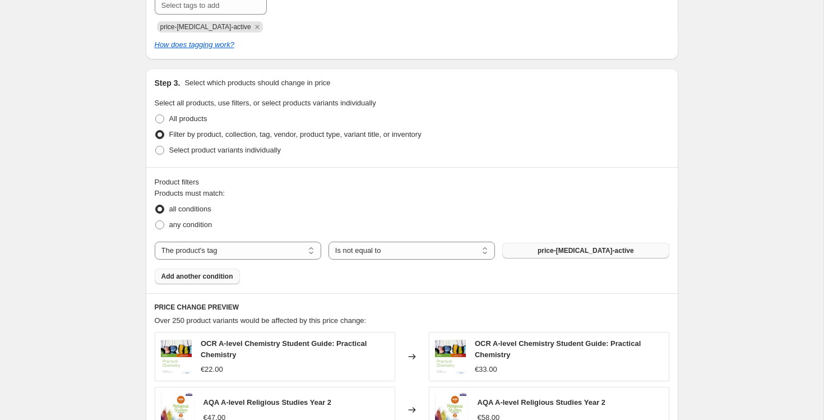
click at [209, 279] on span "Add another condition" at bounding box center [198, 276] width 72 height 9
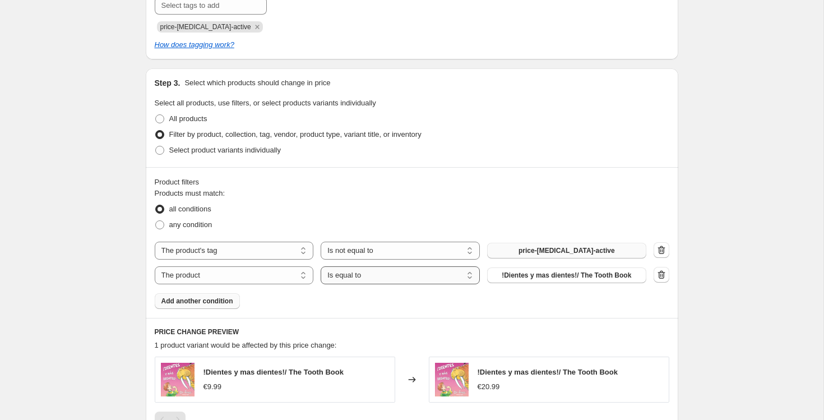
click at [357, 277] on select "Is equal to Is not equal to" at bounding box center [400, 275] width 159 height 18
select select "not_equal"
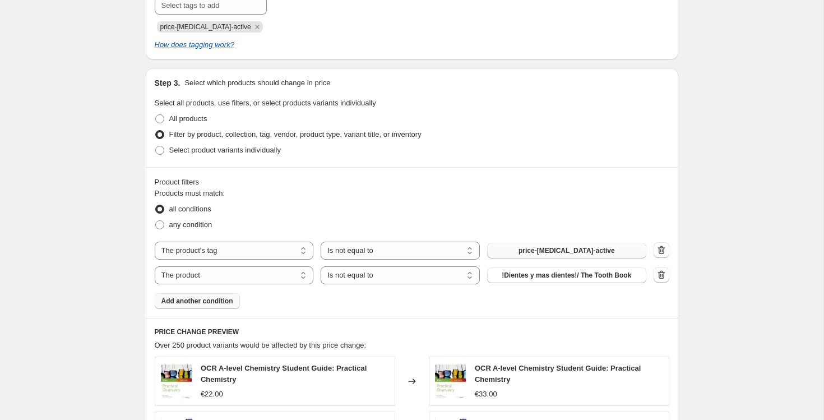
click at [574, 277] on span "!Dientes y mas dientes!/ The Tooth Book" at bounding box center [567, 275] width 130 height 9
click at [247, 278] on select "The product The product's collection The product's tag The product's vendor The…" at bounding box center [234, 275] width 159 height 18
select select "tag"
click at [566, 274] on span "-- 1564-1616" at bounding box center [566, 275] width 53 height 9
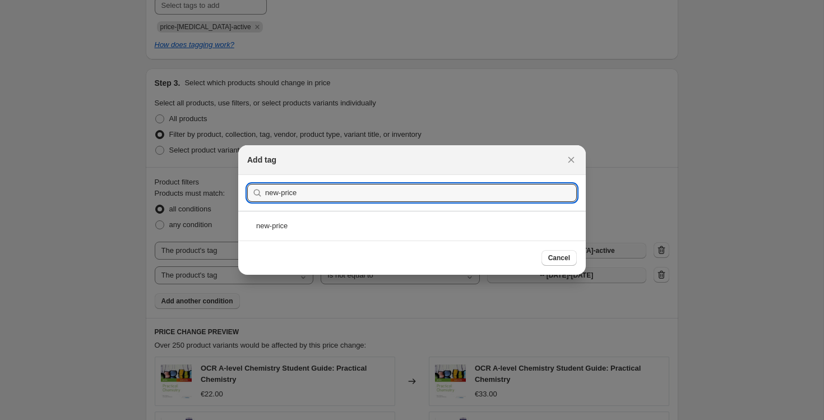
type input "new-price"
click at [413, 219] on div "new-price" at bounding box center [412, 226] width 348 height 30
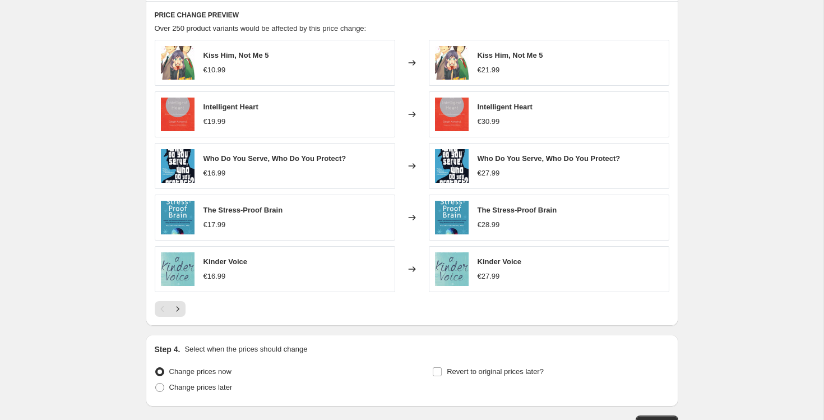
scroll to position [836, 0]
click at [505, 107] on span "Intelligent Heart" at bounding box center [505, 106] width 55 height 8
copy span "Intelligent Heart"
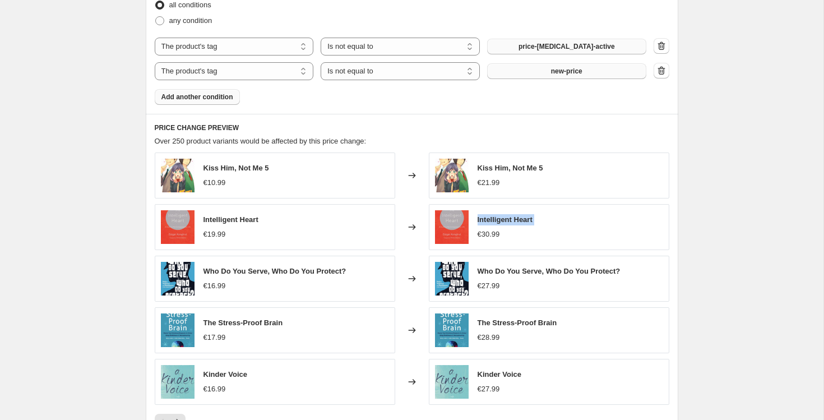
scroll to position [724, 0]
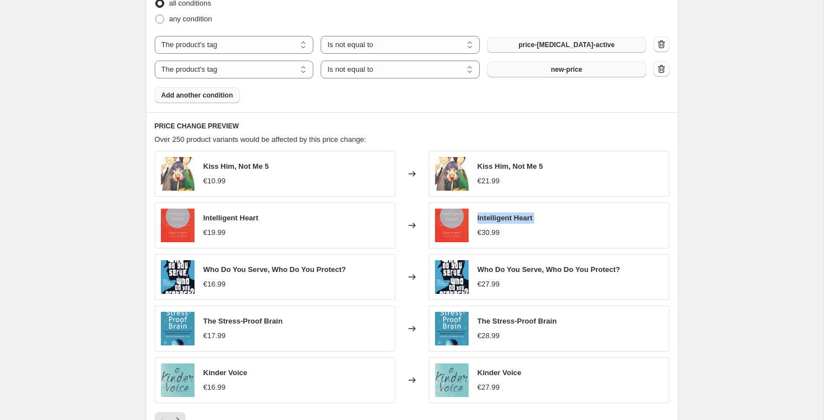
click at [197, 97] on span "Add another condition" at bounding box center [198, 95] width 72 height 9
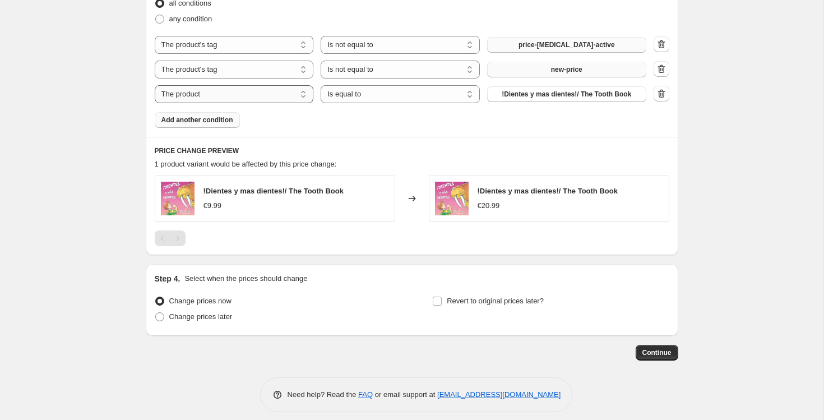
click at [274, 94] on select "The product The product's collection The product's tag The product's vendor The…" at bounding box center [234, 94] width 159 height 18
select select "tag"
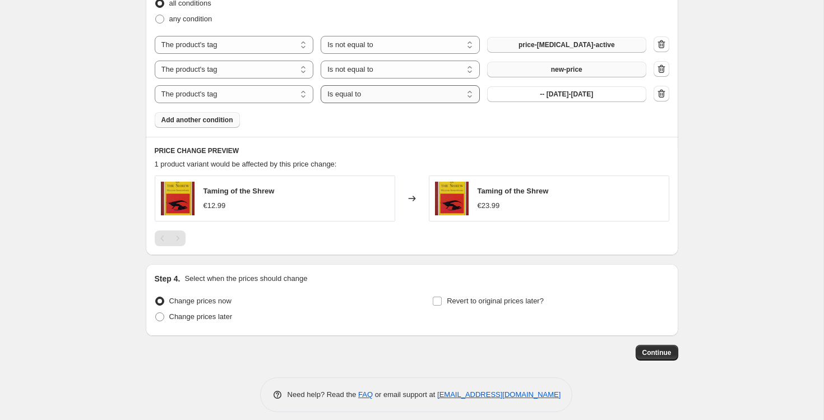
click at [371, 90] on select "Is equal to Is not equal to" at bounding box center [400, 94] width 159 height 18
select select "not_equal"
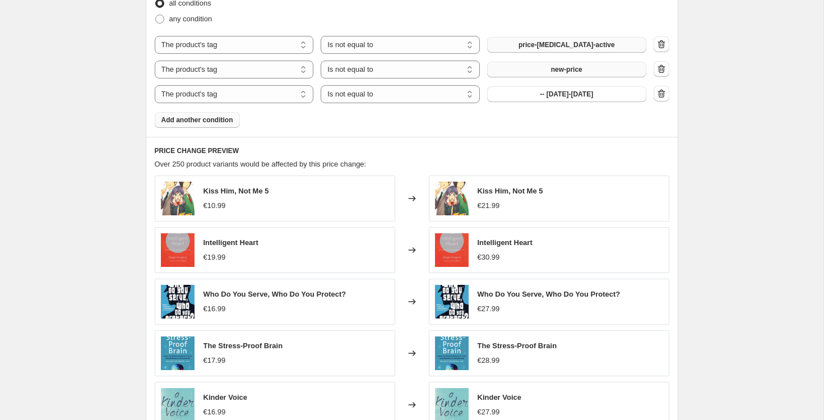
click at [548, 94] on span "-- 1564-1616" at bounding box center [566, 94] width 53 height 9
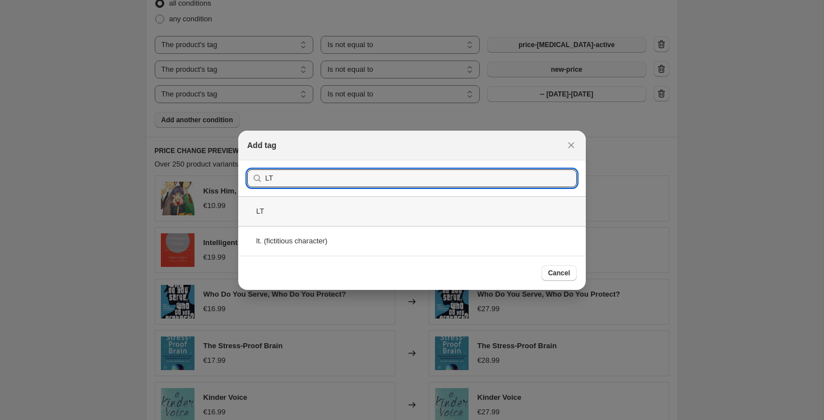
type input "LT"
click at [382, 214] on div "LT" at bounding box center [412, 211] width 348 height 30
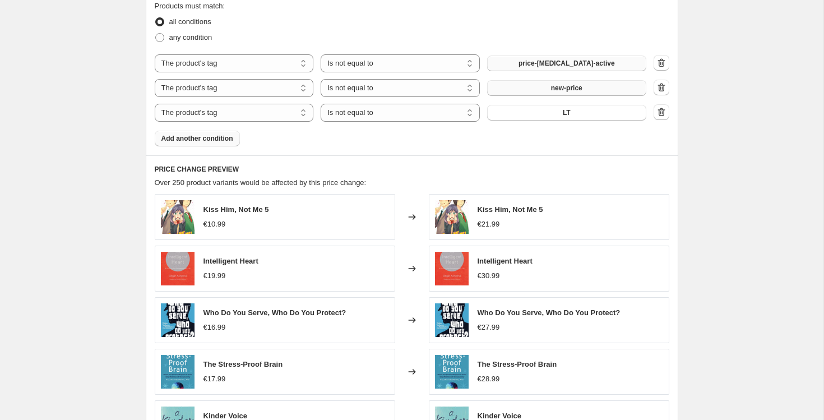
scroll to position [939, 0]
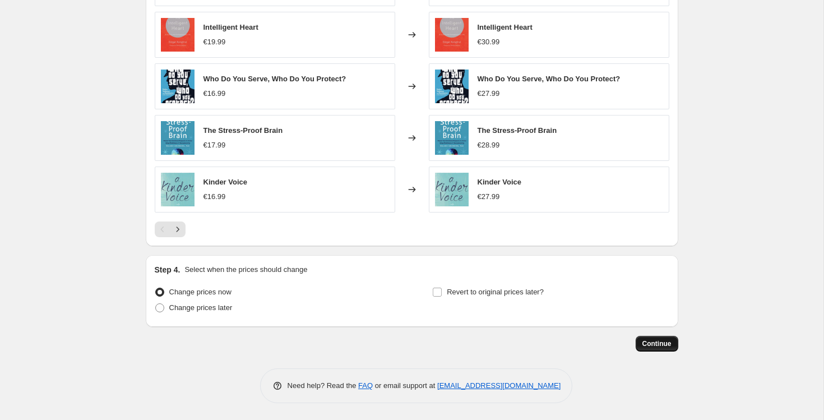
click at [667, 344] on span "Continue" at bounding box center [657, 343] width 29 height 9
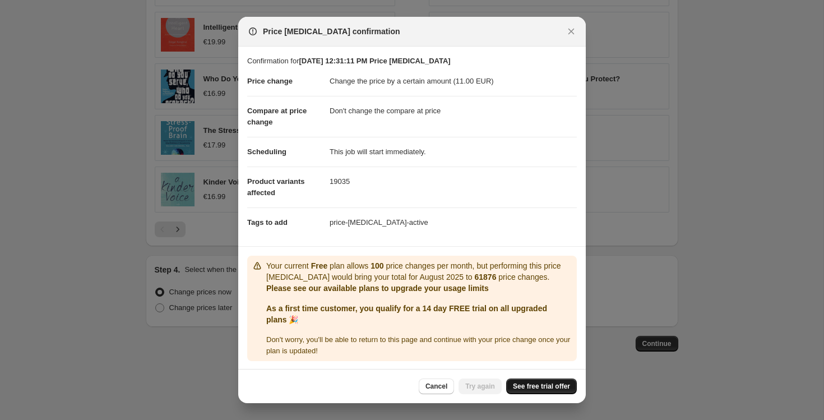
click at [526, 383] on span "See free trial offer" at bounding box center [541, 386] width 57 height 9
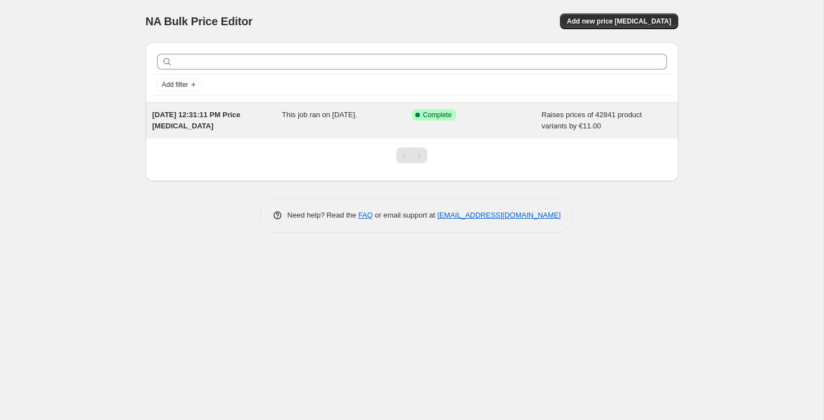
click at [228, 120] on div "[DATE] 12:31:11 PM Price [MEDICAL_DATA]" at bounding box center [218, 120] width 130 height 22
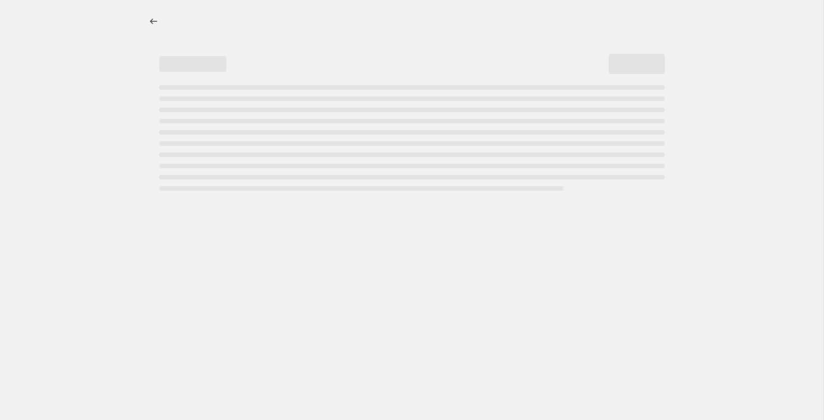
select select "by"
select select "no_change"
click at [155, 27] on button "Price change jobs" at bounding box center [154, 21] width 16 height 16
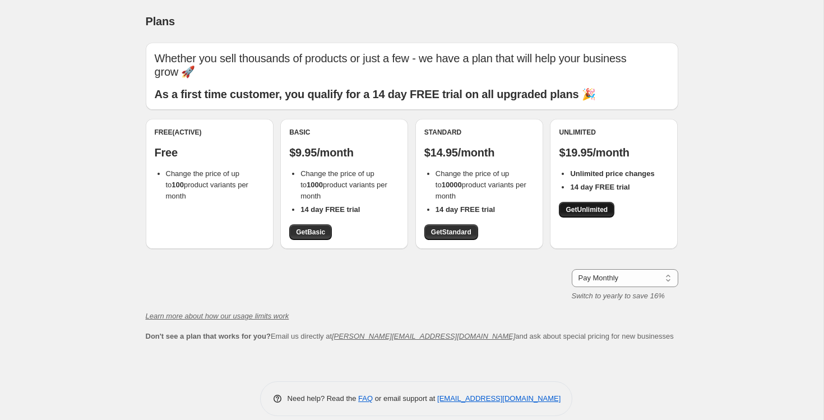
click at [591, 205] on span "Get Unlimited" at bounding box center [587, 209] width 42 height 9
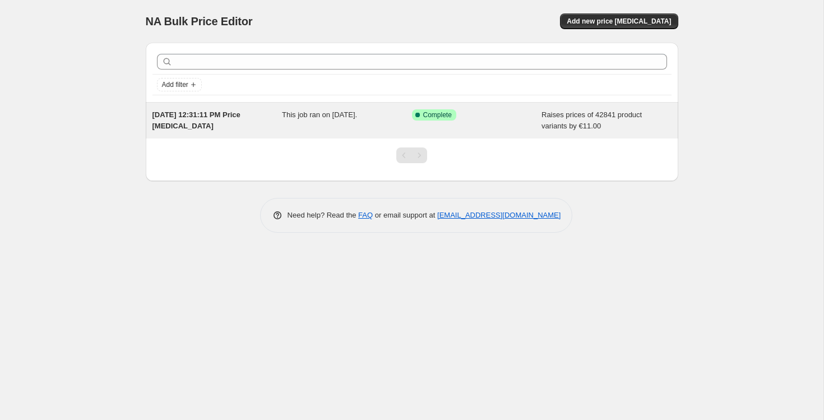
click at [201, 131] on div "[DATE] 12:31:11 PM Price [MEDICAL_DATA]" at bounding box center [218, 120] width 130 height 22
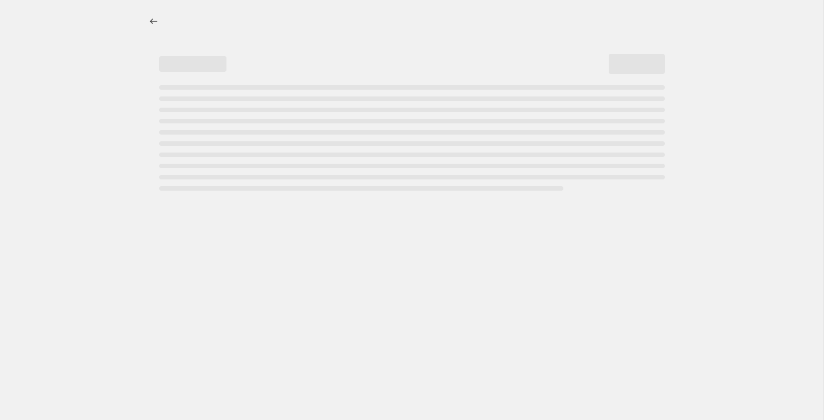
select select "by"
select select "no_change"
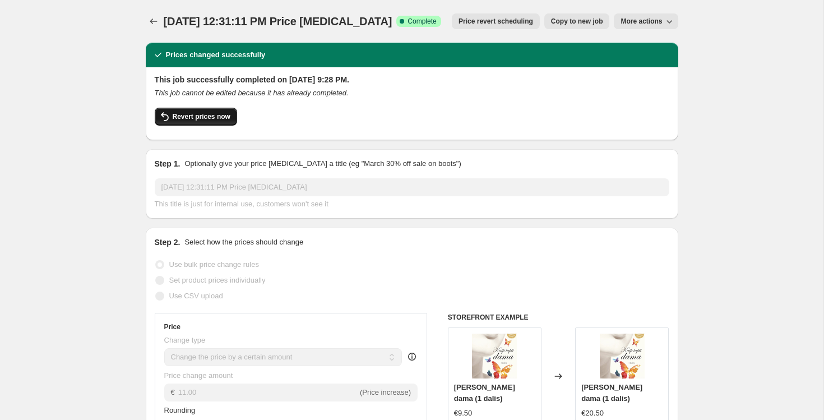
click at [176, 113] on span "Revert prices now" at bounding box center [202, 116] width 58 height 9
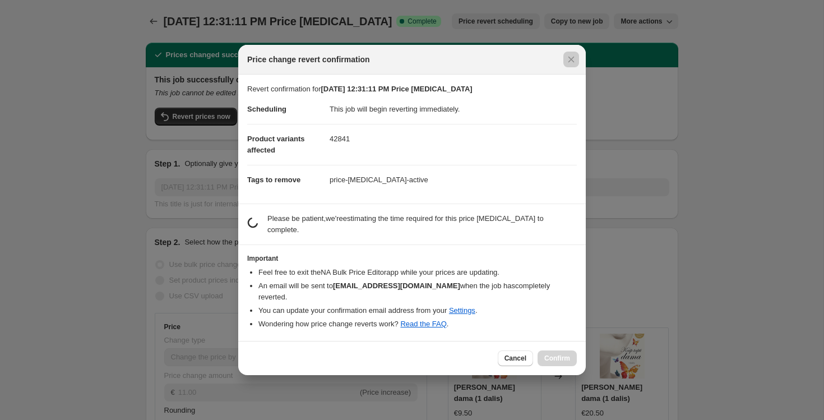
click at [137, 168] on div at bounding box center [412, 210] width 824 height 420
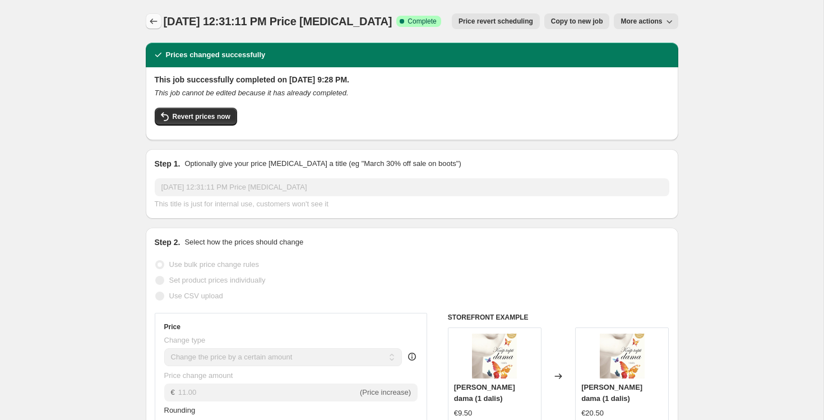
click at [159, 15] on button "Price change jobs" at bounding box center [154, 21] width 16 height 16
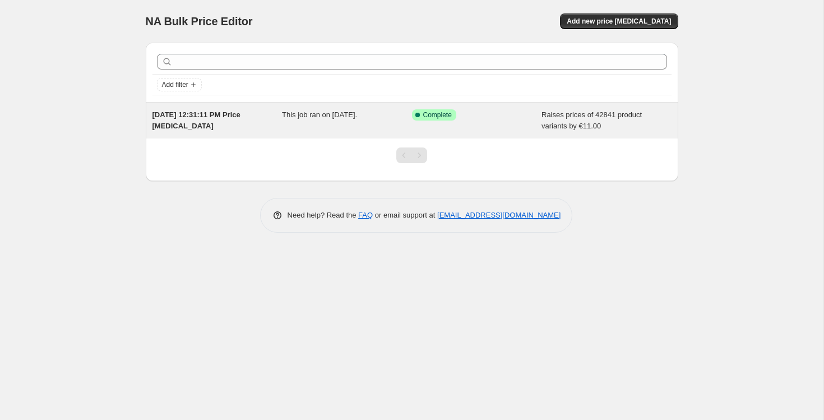
click at [270, 126] on div "[DATE] 12:31:11 PM Price [MEDICAL_DATA]" at bounding box center [218, 120] width 130 height 22
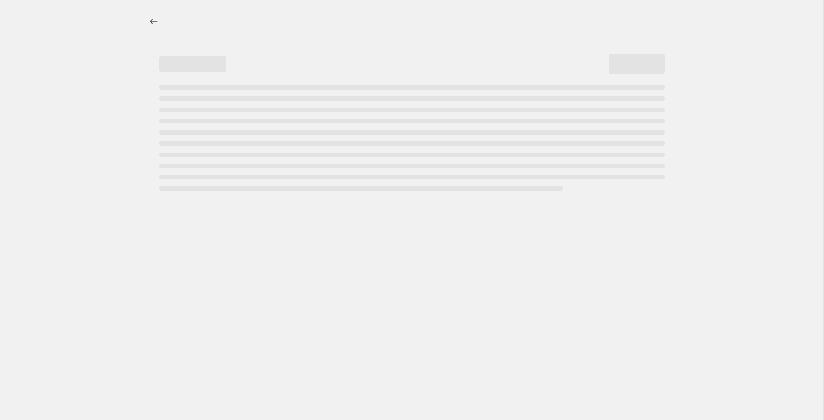
select select "by"
select select "no_change"
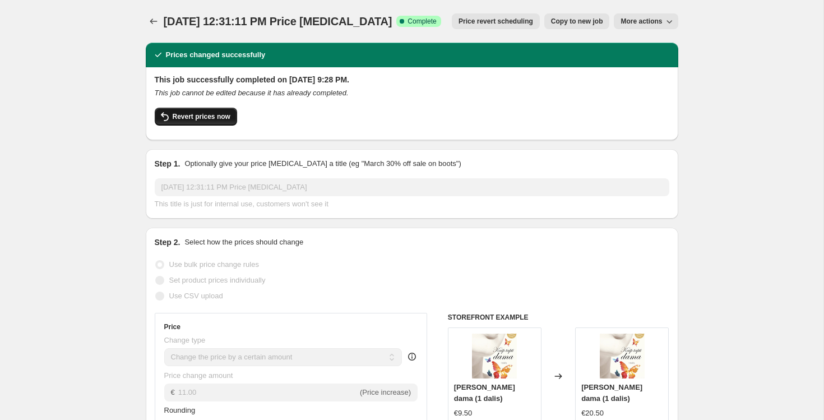
click at [192, 110] on button "Revert prices now" at bounding box center [196, 117] width 82 height 18
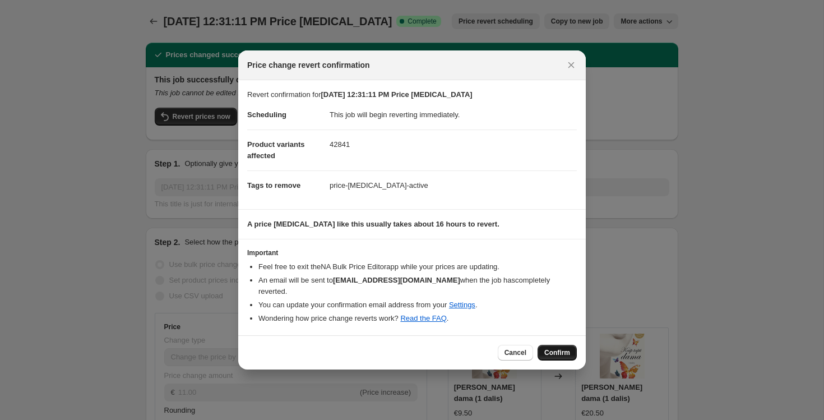
click at [546, 345] on button "Confirm" at bounding box center [557, 353] width 39 height 16
